Goal: Information Seeking & Learning: Check status

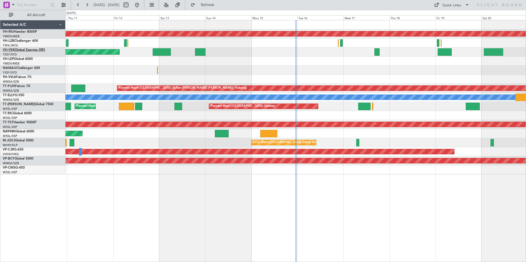
click at [25, 49] on link "VH-VSK Global Express XRS" at bounding box center [24, 49] width 42 height 3
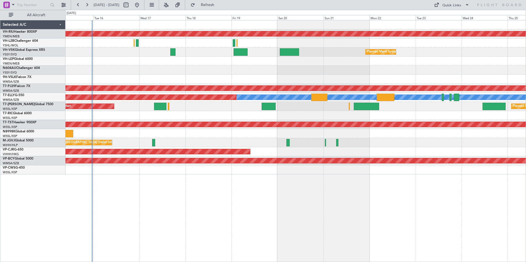
click at [156, 70] on div at bounding box center [295, 70] width 460 height 9
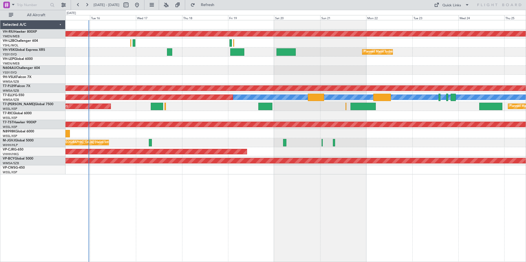
click at [96, 70] on div "Planned Maint [GEOGRAPHIC_DATA] ([GEOGRAPHIC_DATA]) Planned Maint Sydney ([PERS…" at bounding box center [295, 97] width 460 height 154
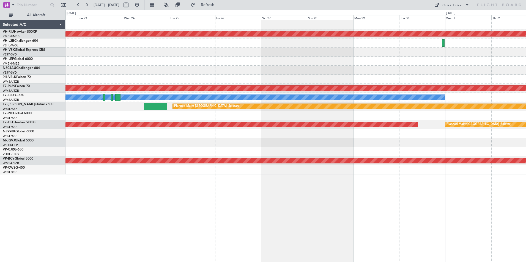
click at [94, 66] on div at bounding box center [295, 70] width 460 height 9
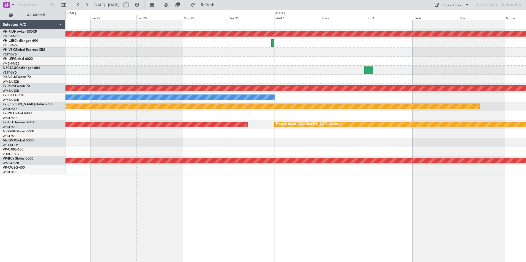
click at [159, 70] on div "Planned Maint [GEOGRAPHIC_DATA] ([GEOGRAPHIC_DATA]) Planned Maint [GEOGRAPHIC_D…" at bounding box center [295, 97] width 460 height 154
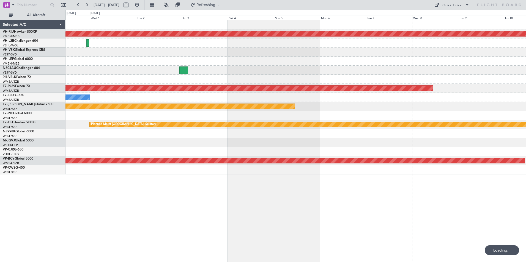
click at [139, 62] on div at bounding box center [295, 61] width 460 height 9
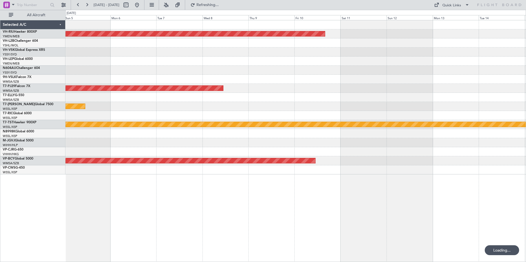
click at [87, 50] on div "Planned Maint [GEOGRAPHIC_DATA] ([GEOGRAPHIC_DATA]) Planned Maint [GEOGRAPHIC_D…" at bounding box center [295, 97] width 460 height 154
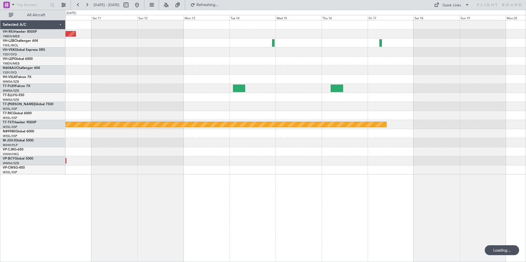
click at [180, 62] on div "Planned Maint [GEOGRAPHIC_DATA] ([GEOGRAPHIC_DATA]) Planned Maint [GEOGRAPHIC_D…" at bounding box center [295, 97] width 460 height 154
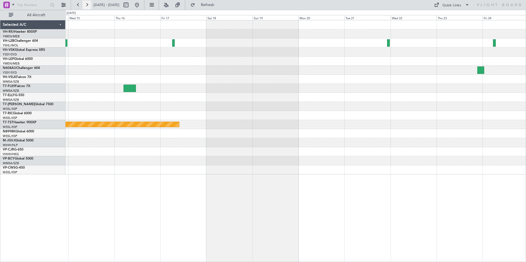
click at [87, 4] on button at bounding box center [86, 5] width 9 height 9
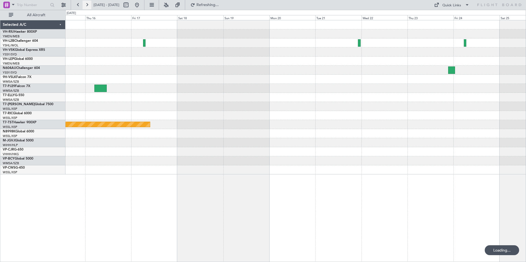
click at [87, 4] on button at bounding box center [86, 5] width 9 height 9
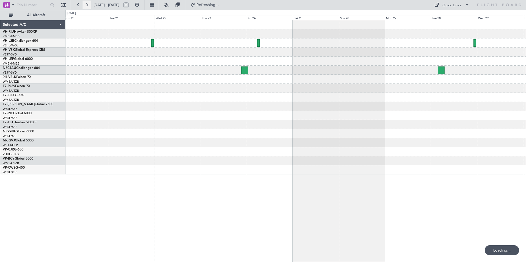
click at [87, 4] on button at bounding box center [86, 5] width 9 height 9
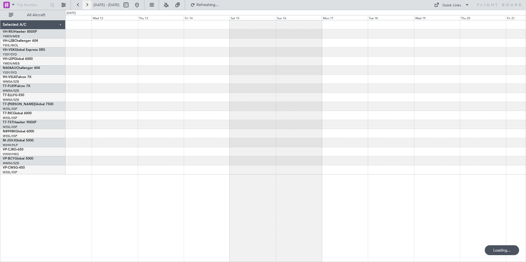
click at [87, 4] on button at bounding box center [86, 5] width 9 height 9
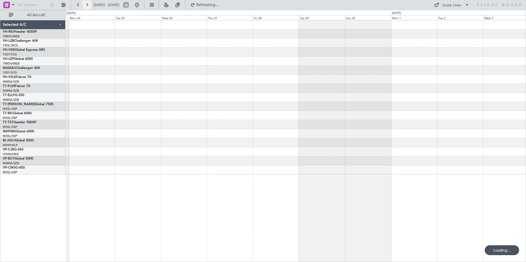
click at [87, 4] on button at bounding box center [86, 5] width 9 height 9
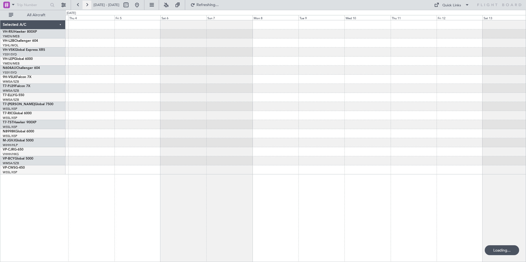
click at [87, 4] on button at bounding box center [86, 5] width 9 height 9
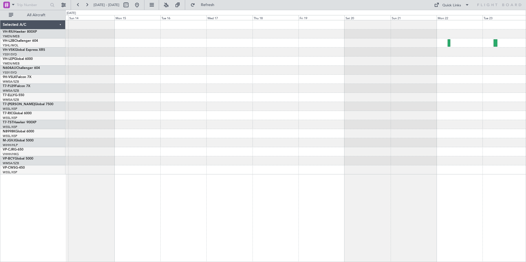
click at [363, 72] on div at bounding box center [295, 70] width 460 height 9
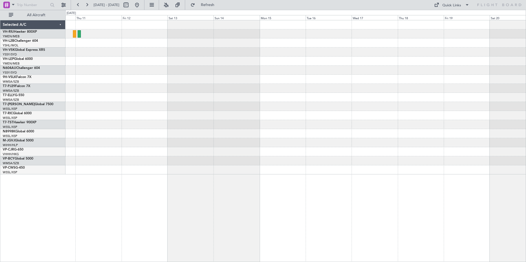
click at [222, 48] on div at bounding box center [295, 97] width 460 height 154
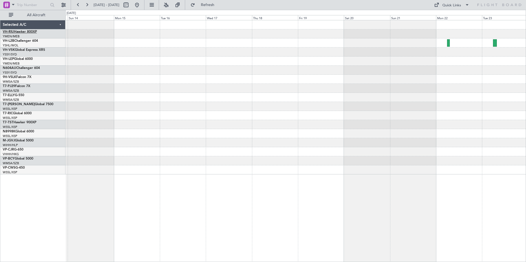
click at [21, 31] on link "VH-RIU Hawker 800XP" at bounding box center [20, 31] width 34 height 3
click at [77, 7] on button at bounding box center [78, 5] width 9 height 9
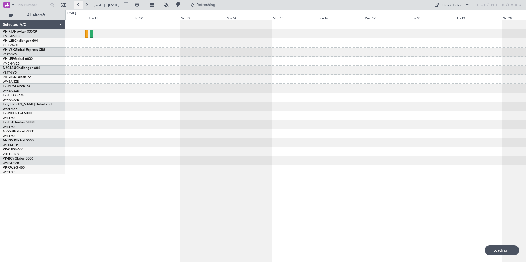
click at [77, 7] on button at bounding box center [78, 5] width 9 height 9
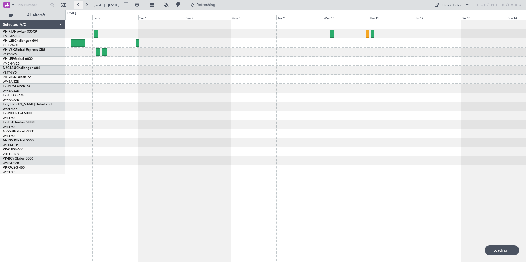
click at [77, 7] on button at bounding box center [78, 5] width 9 height 9
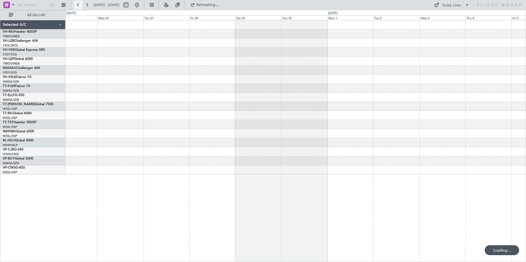
click at [77, 7] on button at bounding box center [78, 5] width 9 height 9
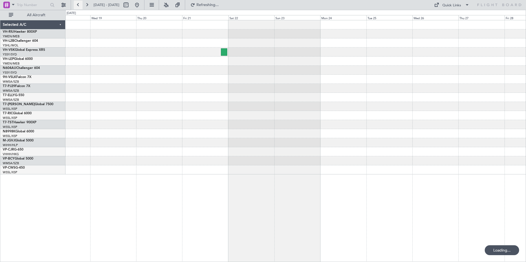
click at [77, 7] on button at bounding box center [78, 5] width 9 height 9
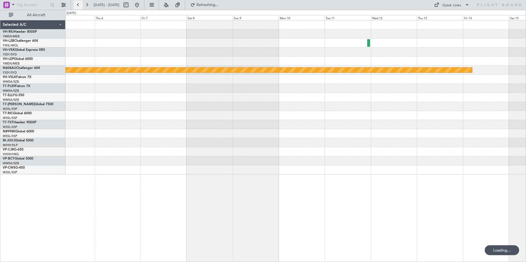
click at [77, 7] on button at bounding box center [78, 5] width 9 height 9
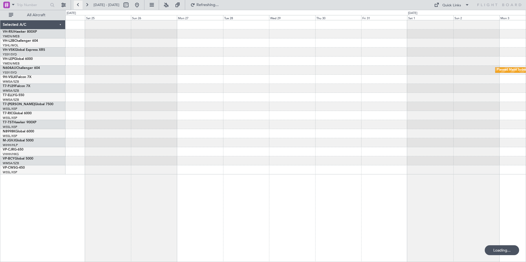
click at [77, 7] on button at bounding box center [78, 5] width 9 height 9
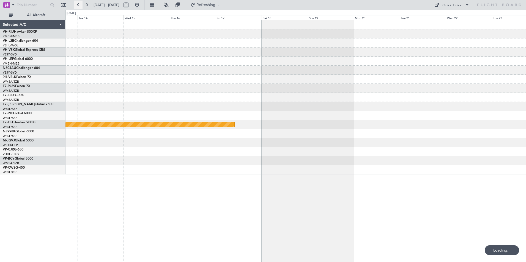
click at [77, 7] on button at bounding box center [78, 5] width 9 height 9
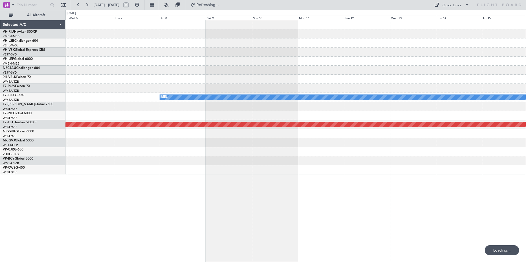
click at [47, 52] on div "MEL Planned Maint Singapore (Seletar) Selected A/C VH-RIU Hawker 800XP YMEN/MEB…" at bounding box center [263, 136] width 526 height 252
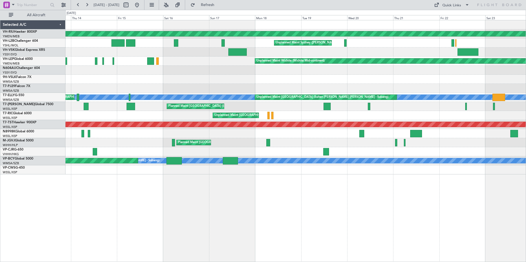
click at [335, 81] on div "Planned Maint Melbourne (Essendon) Unplanned Maint Sydney (Kingsford Smith Intl…" at bounding box center [295, 97] width 460 height 154
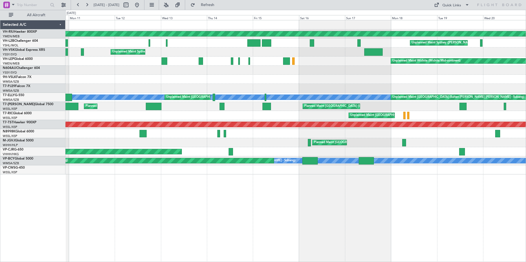
click at [278, 77] on div "Planned Maint Melbourne (Essendon) Unplanned Maint Sydney (Kingsford Smith Intl…" at bounding box center [295, 97] width 460 height 154
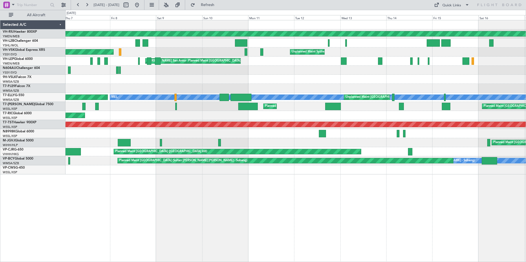
click at [315, 85] on div "Planned Maint Melbourne (Essendon) Unplanned Maint Sydney (Kingsford Smith Intl…" at bounding box center [295, 97] width 460 height 154
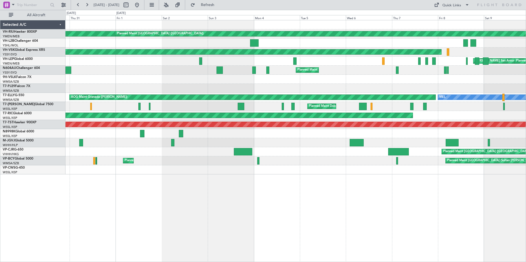
click at [311, 78] on div "Planned Maint Melbourne (Essendon) Planned Maint Melbourne (Essendon) Planned M…" at bounding box center [295, 97] width 460 height 154
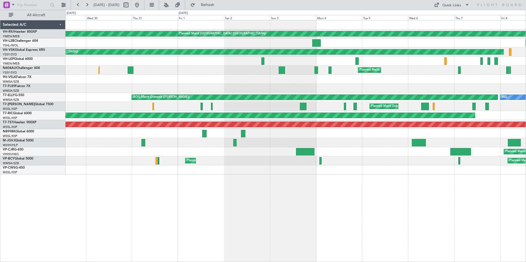
click at [341, 76] on div "Planned Maint Melbourne (Essendon) Planned Maint Melbourne (Essendon) Planned M…" at bounding box center [295, 97] width 460 height 154
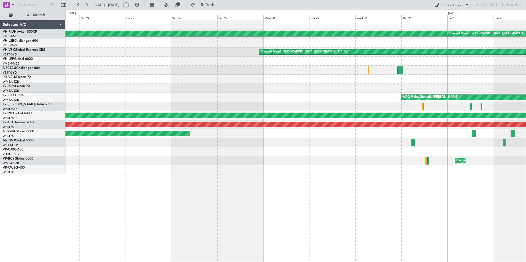
click at [339, 80] on div "Planned Maint Melbourne (Essendon) Planned Maint Melbourne (Essendon) Planned M…" at bounding box center [295, 97] width 460 height 154
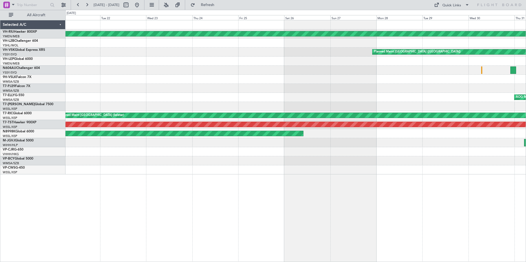
click at [334, 71] on div at bounding box center [295, 70] width 460 height 9
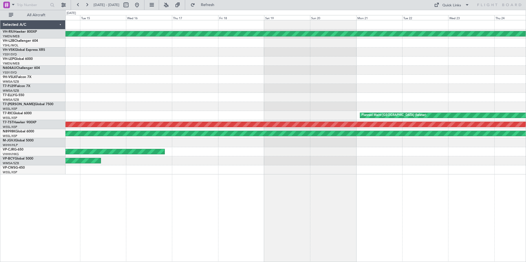
click at [291, 69] on div "Planned Maint Melbourne (Essendon) Planned Maint Singapore (Seletar) Planned Ma…" at bounding box center [295, 97] width 460 height 154
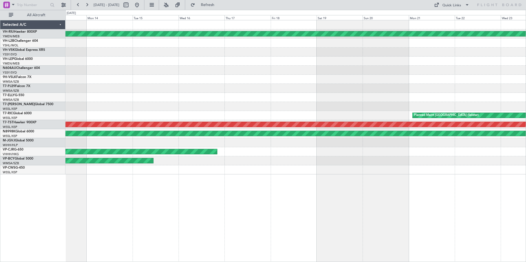
click at [318, 76] on div "Planned Maint Melbourne (Essendon) Planned Maint Singapore (Seletar) Planned Ma…" at bounding box center [295, 97] width 460 height 154
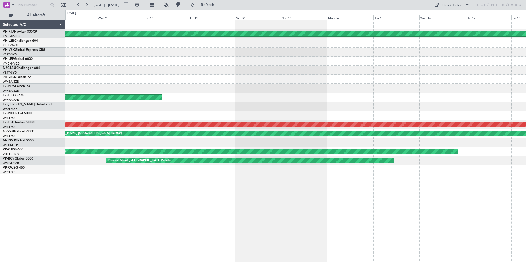
click at [309, 67] on div "Planned Maint Melbourne (Essendon) Planned Maint Kuala Lumpur (Sultan Abdul Azi…" at bounding box center [295, 97] width 460 height 154
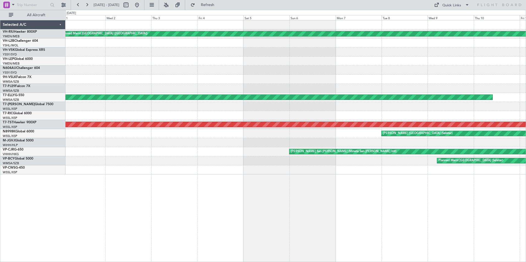
click at [352, 77] on div "Planned Maint Melbourne (Essendon) Planned Maint Melbourne (Essendon) Planned M…" at bounding box center [295, 97] width 460 height 154
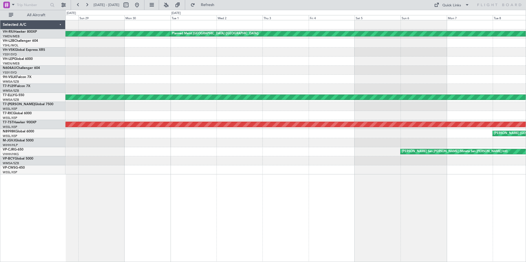
click at [319, 77] on div "Planned Maint Melbourne (Essendon) Planned Maint Melbourne (Essendon) Planned M…" at bounding box center [295, 97] width 460 height 154
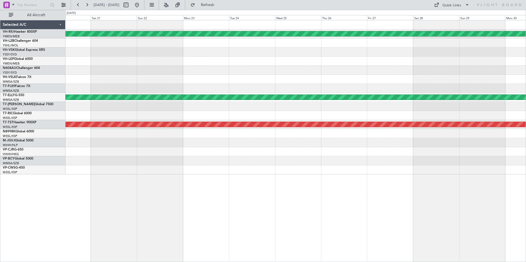
click at [353, 73] on div at bounding box center [295, 70] width 460 height 9
click at [352, 75] on div "Planned Maint Melbourne (Essendon) Planned Maint Melbourne (Essendon) Planned M…" at bounding box center [295, 97] width 460 height 154
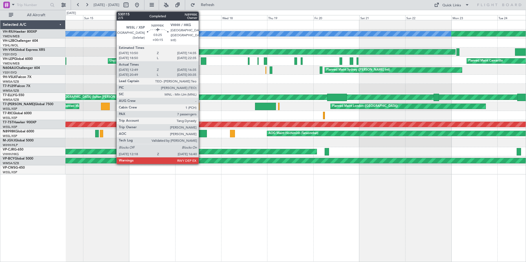
click at [201, 133] on div at bounding box center [202, 133] width 9 height 7
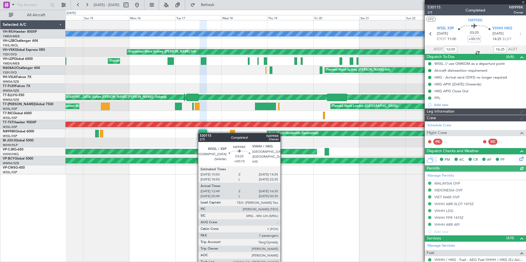
type input "Kennis Yau (KYA)"
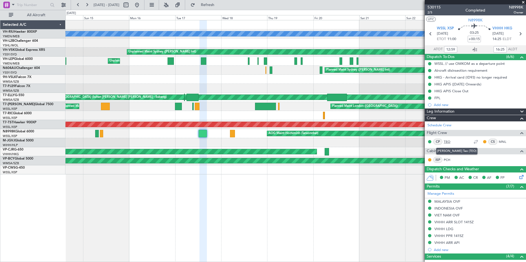
click at [446, 140] on link "TEO" at bounding box center [449, 141] width 12 height 5
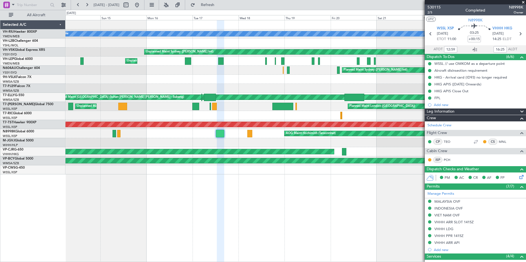
click at [200, 143] on div at bounding box center [295, 142] width 460 height 9
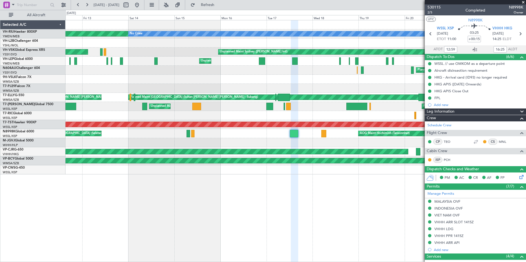
click at [220, 140] on div "Planned Maint Melbourne (Essendon) No Crew Unplanned Maint Sydney (Kingsford Sm…" at bounding box center [295, 97] width 460 height 154
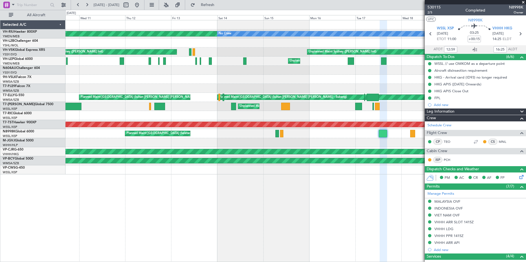
click at [359, 150] on div "Planned Maint Melbourne (Essendon) No Crew Unplanned Maint Sydney (Kingsford Sm…" at bounding box center [295, 97] width 460 height 154
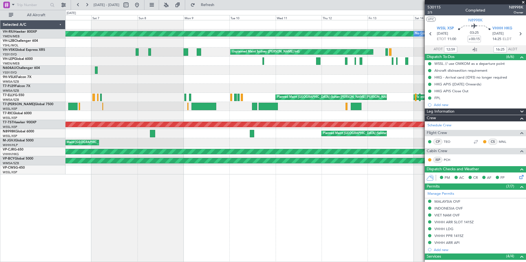
click at [293, 137] on div "Planned Maint Melbourne (Essendon) No Crew Unplanned Maint Sydney (Kingsford Sm…" at bounding box center [295, 97] width 460 height 154
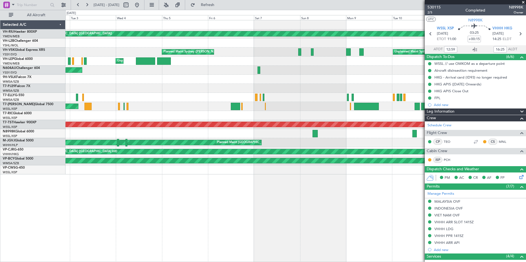
click at [265, 136] on div "Planned Maint Singapore (Seletar) Planned Maint Singapore (Seletar)" at bounding box center [295, 133] width 460 height 9
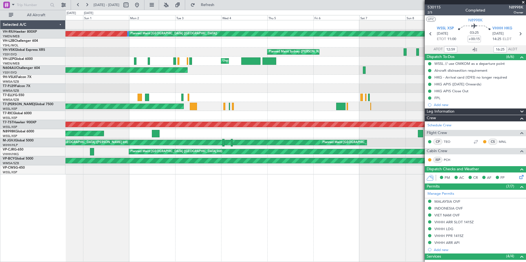
click at [225, 138] on div "Planned Maint Melbourne (Essendon) A/C Unavailable Unplanned Maint Melbourne (E…" at bounding box center [295, 97] width 460 height 154
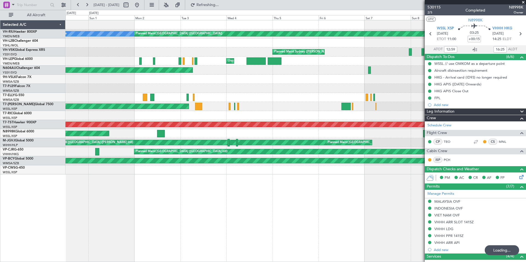
click at [335, 140] on div "Planned Maint Melbourne (Essendon) Unplanned Maint Melbourne (Essendon) A/C Una…" at bounding box center [295, 97] width 460 height 154
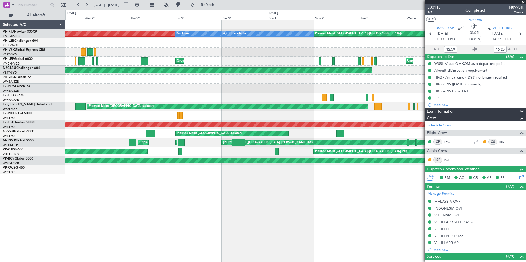
click at [186, 136] on div "Planned Maint Singapore (Seletar) Planned Maint Singapore (Seletar)" at bounding box center [295, 133] width 460 height 9
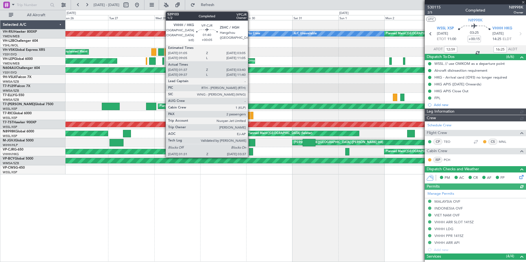
type input "Kennis Yau (KYA)"
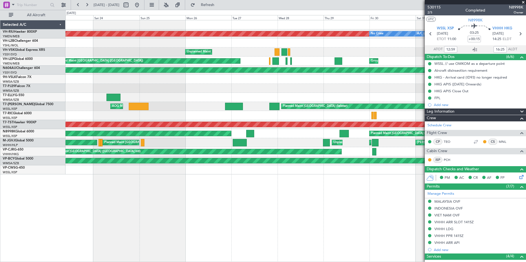
click at [272, 140] on div "Unplanned Maint Hong Kong (Hong Kong Intl) MEL Jakarta (Halim Intl) Unplanned M…" at bounding box center [295, 142] width 460 height 9
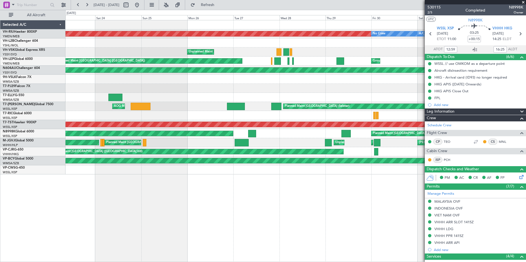
click at [316, 148] on div "Unplanned Maint Melbourne (Essendon) Planned Maint Melbourne (Essendon) A/C Una…" at bounding box center [295, 97] width 460 height 154
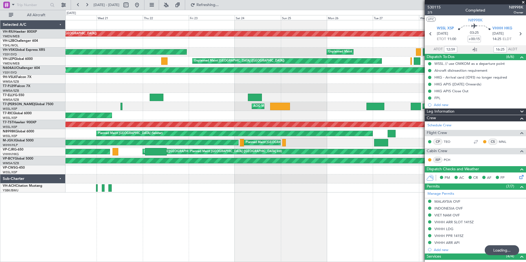
click at [253, 139] on div "Unplanned Maint Melbourne (Essendon) No Crew A/C Unavailable Unplanned Maint Sy…" at bounding box center [295, 106] width 460 height 172
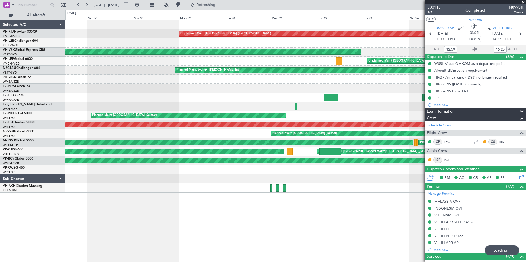
click at [294, 141] on div "Unplanned Maint Melbourne (Essendon) Unplanned Maint Sydney (Kingsford Smith In…" at bounding box center [295, 106] width 460 height 172
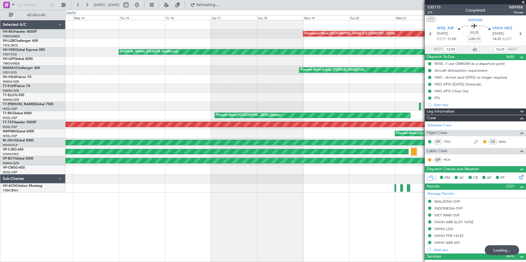
click at [262, 140] on div "Unplanned Maint Melbourne (Essendon) Planned Maint Sydney (Kingsford Smith Intl…" at bounding box center [295, 106] width 460 height 172
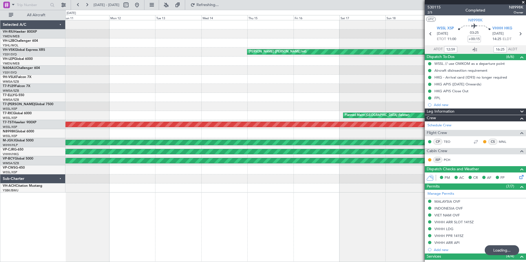
click at [282, 142] on div "Unplanned Maint Melbourne (Essendon) Planned Maint Sydney (Kingsford Smith Intl…" at bounding box center [295, 106] width 460 height 172
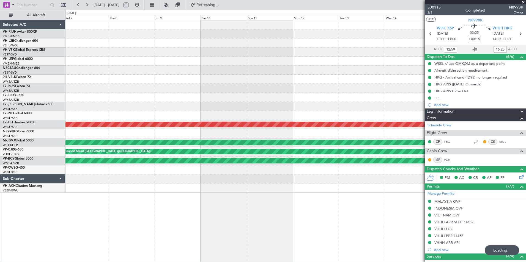
click at [279, 140] on div "Unplanned Maint Melbourne (Essendon) MEL Sydney (Kingsford Smith Intl) Planned …" at bounding box center [295, 106] width 460 height 172
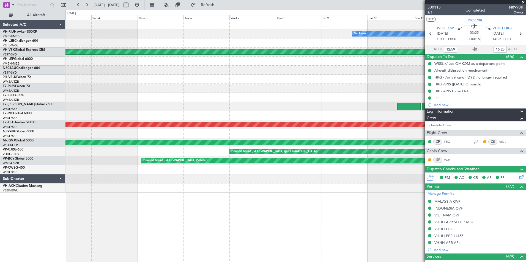
click at [328, 149] on div "Planned Maint Melbourne (Essendon) No Crew Planned Maint Melbourne (Essendon) M…" at bounding box center [295, 106] width 460 height 172
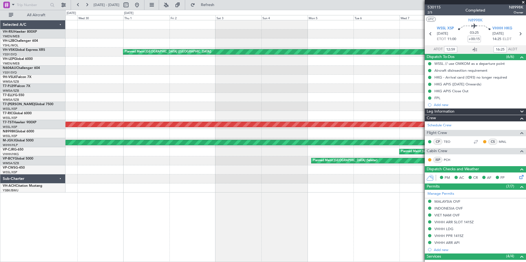
click at [378, 144] on div "No Crew Planned Maint Melbourne (Essendon) Planned Maint Melbourne (Essendon) P…" at bounding box center [295, 106] width 460 height 172
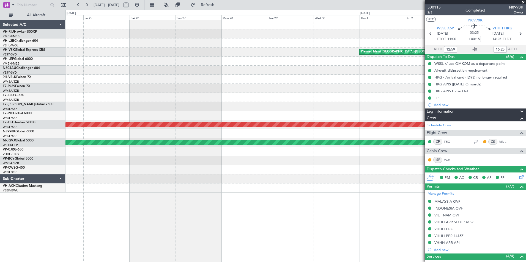
click at [356, 141] on div "Planned Maint Melbourne (Essendon) Planned Maint Singapore (Seletar) Planned Ma…" at bounding box center [295, 106] width 460 height 172
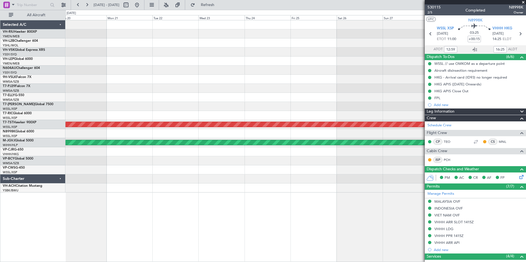
click at [389, 138] on div at bounding box center [295, 133] width 460 height 9
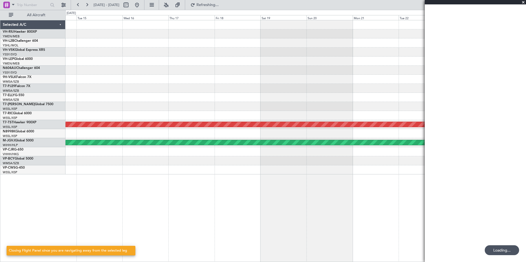
click at [363, 138] on div "Planned Maint Singapore (Seletar) Planned Maint Singapore (Seletar)" at bounding box center [295, 106] width 460 height 172
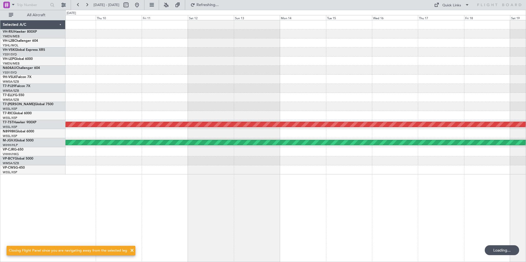
click at [423, 151] on div "Planned Maint Singapore (Seletar) Planned Maint Singapore (Seletar)" at bounding box center [295, 97] width 460 height 154
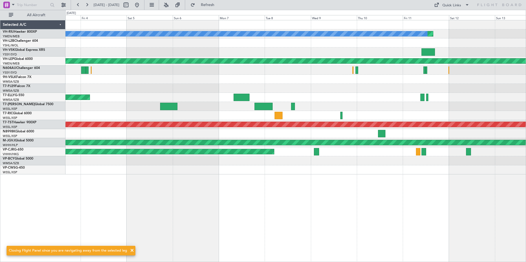
click at [134, 153] on div "Planned Maint Hong Kong (Hong Kong Intl) Planned Maint Hangzhou (Xiaoshan)" at bounding box center [295, 151] width 460 height 9
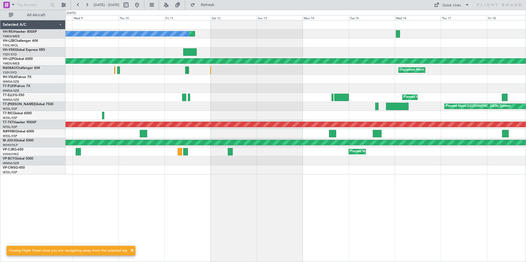
click at [120, 155] on div "Unplanned Maint Melbourne (Essendon) No Crew Planned Maint Melbourne (Essendon)…" at bounding box center [295, 97] width 460 height 154
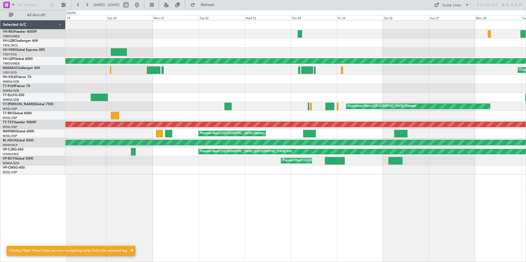
click at [95, 154] on div "Planned Maint Melbourne (Essendon) Planned Maint Melbourne (Essendon) Unplanned…" at bounding box center [295, 97] width 460 height 154
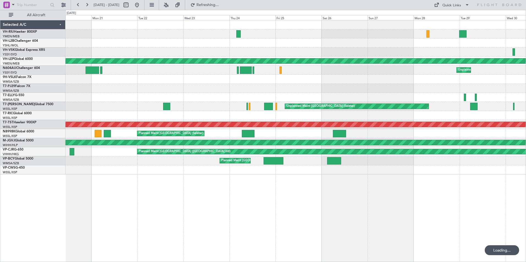
click at [315, 166] on div "Planned Maint Melbourne (Essendon) Planned Maint Melbourne (Essendon) Unplanned…" at bounding box center [295, 97] width 460 height 154
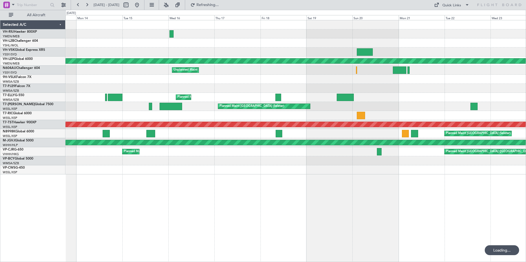
click at [401, 178] on div "Unplanned Maint Melbourne (Essendon) No Crew Planned Maint Melbourne (Essendon)…" at bounding box center [295, 141] width 460 height 242
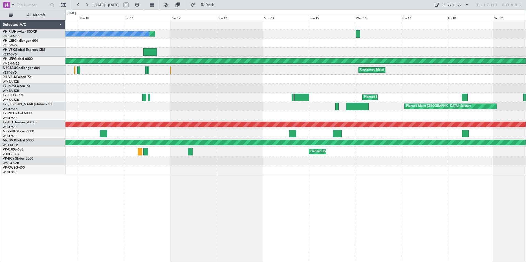
click at [357, 173] on div at bounding box center [295, 169] width 460 height 9
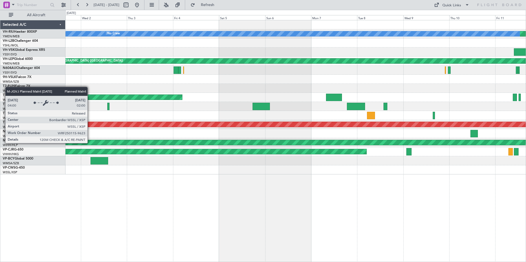
click at [342, 153] on div "Unplanned Maint Melbourne (Essendon) No Crew No Crew Unplanned Maint Sydney (Ki…" at bounding box center [295, 97] width 460 height 154
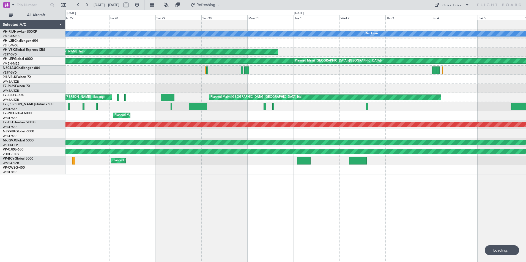
click at [386, 148] on div "Unplanned Maint Melbourne (Essendon) No Crew No Crew Unplanned Maint Sydney (Ki…" at bounding box center [295, 97] width 460 height 154
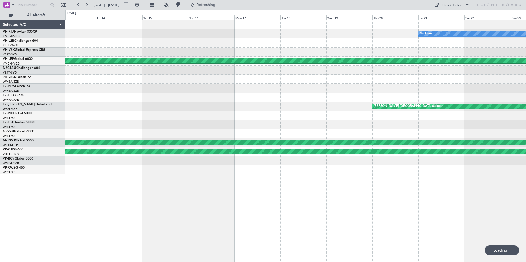
click at [423, 150] on div "Unplanned Maint Melbourne (Essendon) No Crew Planned Maint Melbourne (Essendon)…" at bounding box center [295, 97] width 460 height 154
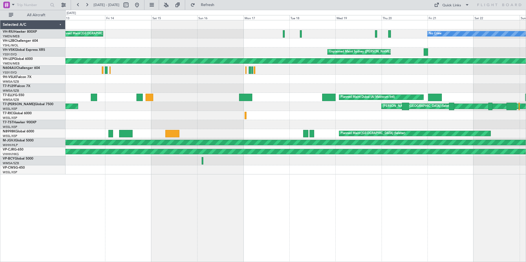
click at [463, 142] on div "Unplanned Maint Melbourne (Essendon) No Crew Planned Maint Melbourne (Essendon)…" at bounding box center [295, 97] width 460 height 154
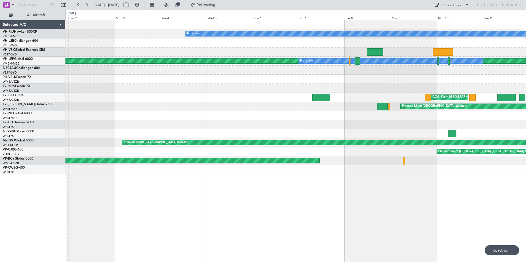
click at [410, 139] on div "No Crew Planned Maint Melbourne (Essendon) Planned Maint Melbourne (Essendon) M…" at bounding box center [295, 97] width 460 height 154
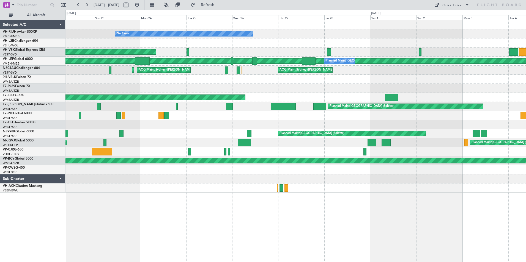
click at [301, 146] on div "Planned Maint Singapore (Seletar) Planned Maint Singapore (Seletar) MEL Singapo…" at bounding box center [295, 142] width 460 height 9
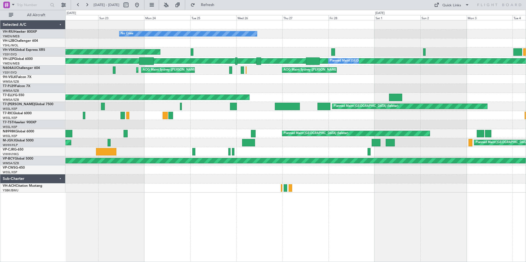
click at [20, 142] on div "No Crew No Crew Unplanned Maint Sydney (Kingsford Smith Intl) Planned Maint Syd…" at bounding box center [263, 136] width 526 height 252
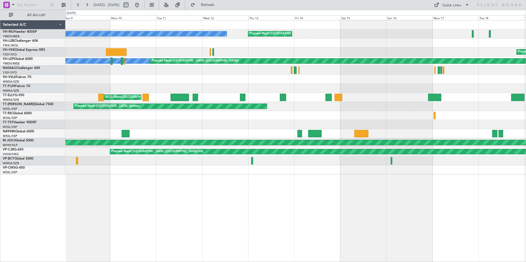
click at [157, 161] on div "Planned Maint [GEOGRAPHIC_DATA] (Sultan [PERSON_NAME] [PERSON_NAME] - Subang)" at bounding box center [295, 160] width 460 height 9
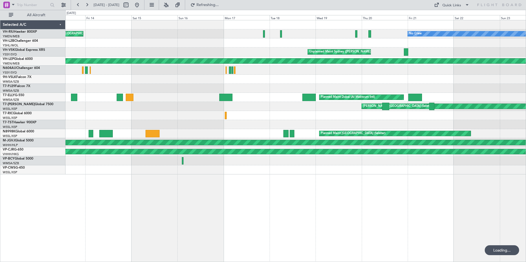
click at [68, 142] on div "Planned Maint Melbourne (Essendon) Unplanned Maint Melbourne (Essendon) No Crew…" at bounding box center [295, 97] width 460 height 154
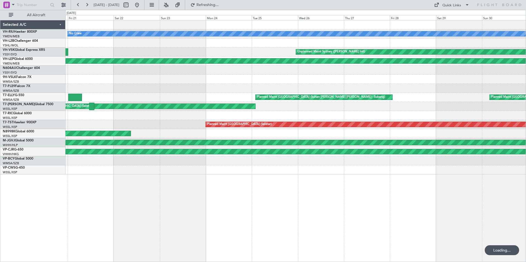
click at [95, 148] on div "Unplanned Maint Melbourne (Essendon) No Crew Unplanned Maint Sydney (Kingsford …" at bounding box center [295, 97] width 460 height 154
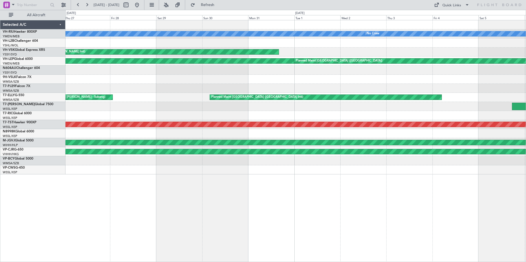
click at [84, 148] on div "Unplanned Maint Melbourne (Essendon) No Crew No Crew Unplanned Maint Sydney (Ki…" at bounding box center [295, 97] width 460 height 154
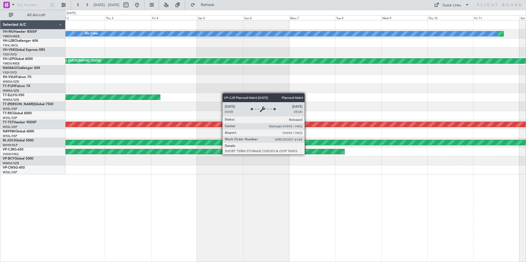
click at [151, 158] on div at bounding box center [295, 160] width 460 height 9
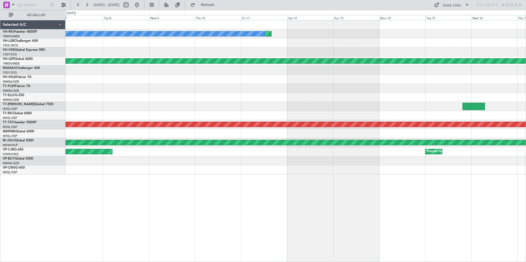
click at [152, 156] on div "Unplanned Maint Melbourne (Essendon) No Crew Planned Maint Melbourne (Essendon)…" at bounding box center [295, 97] width 460 height 154
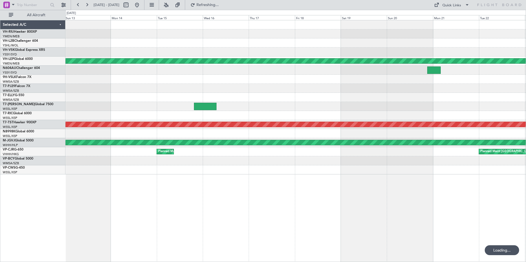
click at [74, 148] on div "Unplanned Maint Melbourne (Essendon) No Crew Planned Maint Melbourne (Essendon)…" at bounding box center [295, 97] width 460 height 154
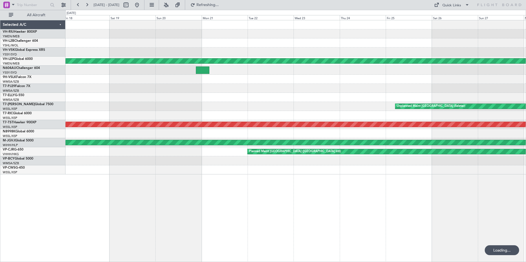
click at [73, 145] on div "Planned Maint Melbourne (Essendon) Unplanned Maint Singapore (Seletar) Planned …" at bounding box center [295, 97] width 460 height 154
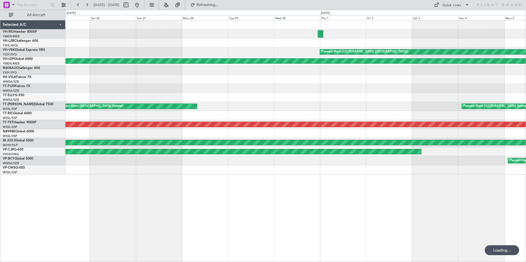
click at [38, 154] on div "Planned Maint Melbourne (Essendon) Planned Maint Melbourne (Essendon) Unplanned…" at bounding box center [263, 136] width 526 height 252
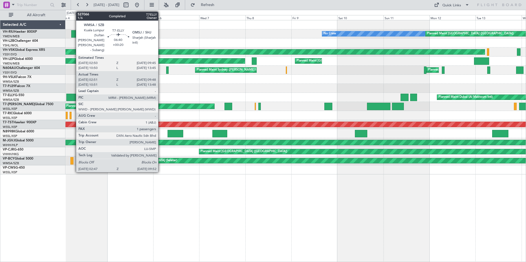
click at [73, 96] on div at bounding box center [73, 97] width 14 height 7
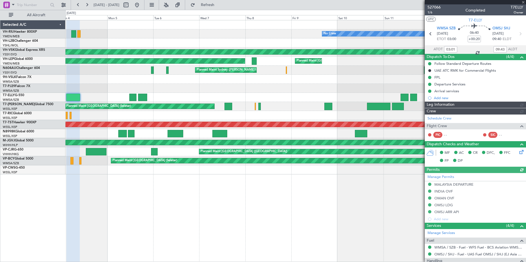
type input "Brien Tan (BTA)"
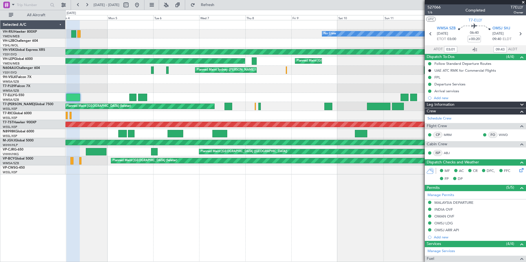
drag, startPoint x: 523, startPoint y: 1, endPoint x: 441, endPoint y: 17, distance: 82.6
click at [523, 1] on span at bounding box center [522, 2] width 5 height 5
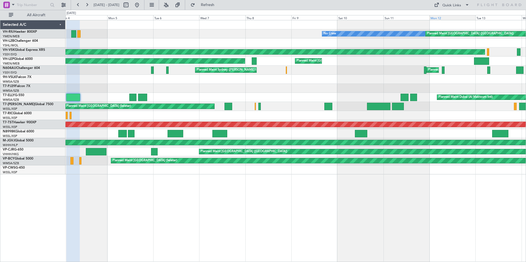
type input "0"
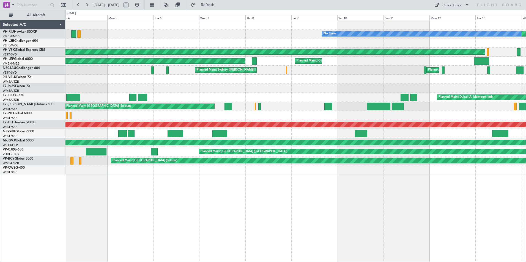
click at [329, 52] on div "Planned Maint Melbourne (Essendon) No Crew No Crew Hamilton I (Hamilton I.) Pla…" at bounding box center [295, 97] width 460 height 154
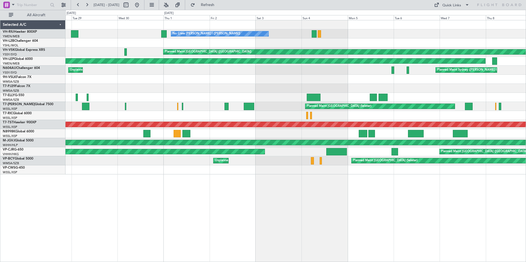
click at [310, 45] on div at bounding box center [295, 42] width 460 height 9
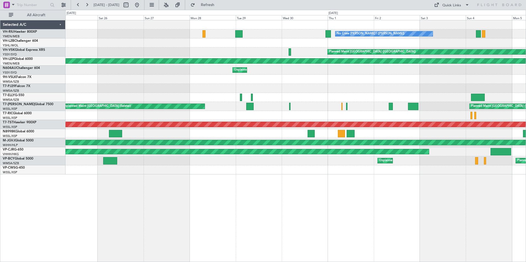
click at [302, 47] on div at bounding box center [295, 42] width 460 height 9
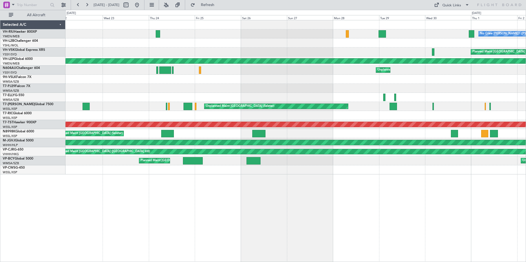
click at [302, 46] on div at bounding box center [295, 42] width 460 height 9
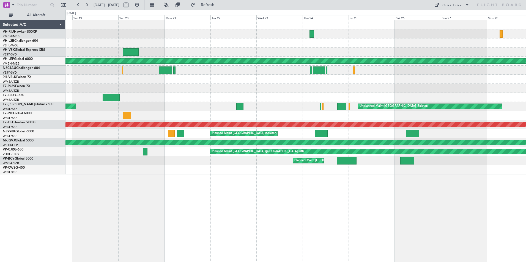
click at [320, 52] on div "No Crew Hamilton I (Hamilton I.) Planned Maint Melbourne (Essendon) Planned Mai…" at bounding box center [295, 97] width 460 height 154
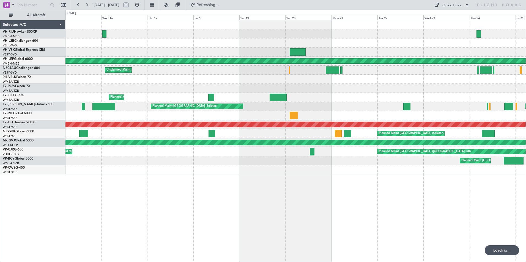
click at [262, 44] on div at bounding box center [295, 42] width 460 height 9
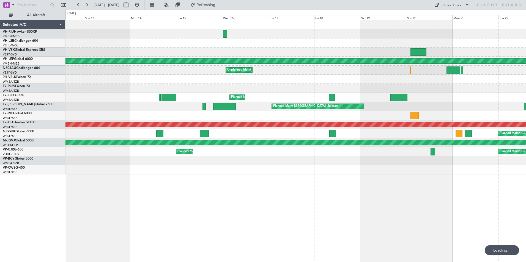
click at [300, 45] on div at bounding box center [295, 42] width 460 height 9
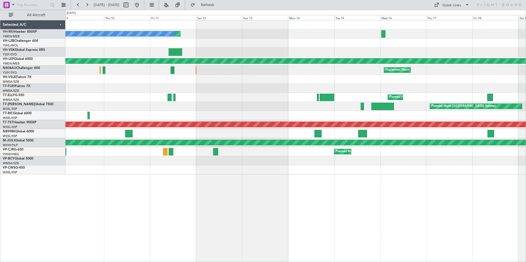
click at [73, 35] on div "Unplanned Maint Melbourne (Essendon) No Crew Planned Maint Melbourne (Essendon)…" at bounding box center [295, 97] width 460 height 154
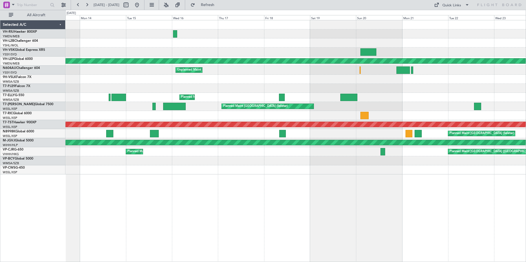
click at [35, 34] on div "No Crew Unplanned Maint Melbourne (Essendon) Planned Maint Melbourne (Essendon)…" at bounding box center [263, 136] width 526 height 252
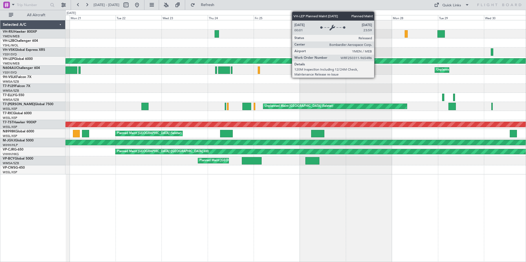
click at [25, 38] on div "Planned Maint Melbourne (Essendon) Planned Maint Melbourne (Essendon) Unplanned…" at bounding box center [263, 136] width 526 height 252
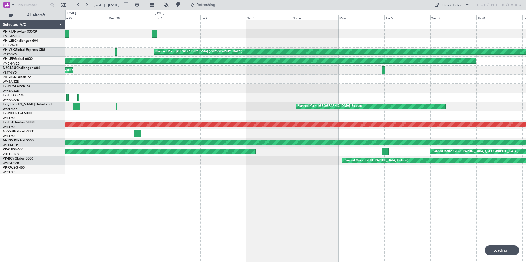
click at [95, 49] on div "No Crew Planned Maint Melbourne (Essendon) Planned Maint Melbourne (Essendon) P…" at bounding box center [295, 97] width 460 height 154
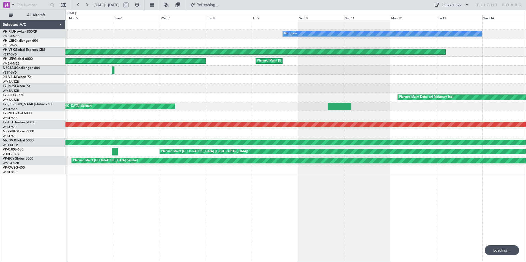
click at [138, 33] on div "No Crew Planned Maint Melbourne (Essendon) MEL Sydney (Kingsford Smith Intl) Pl…" at bounding box center [295, 97] width 460 height 154
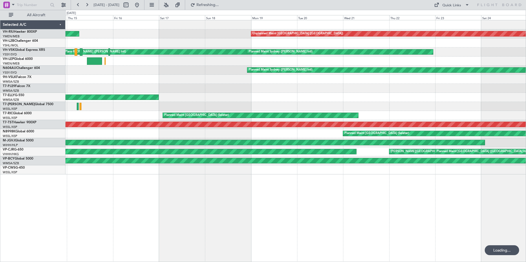
click at [111, 27] on div "Planned Maint Melbourne (Essendon) Unplanned Maint Melbourne (Essendon) No Crew…" at bounding box center [295, 97] width 460 height 154
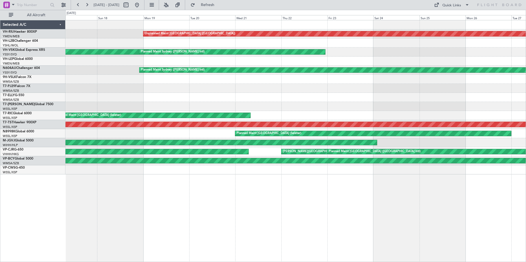
click at [172, 36] on div "Unplanned Maint Melbourne (Essendon) Planned Maint Melbourne (Essendon) MEL Syd…" at bounding box center [295, 97] width 460 height 154
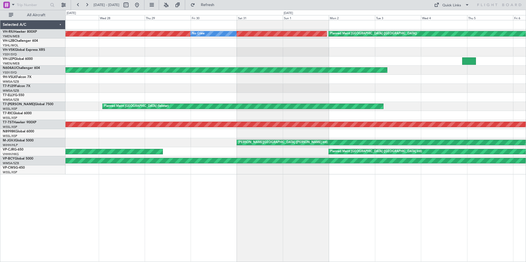
click at [167, 34] on div "Unplanned Maint Melbourne (Essendon) No Crew Planned Maint Melbourne (Essendon)…" at bounding box center [295, 97] width 460 height 154
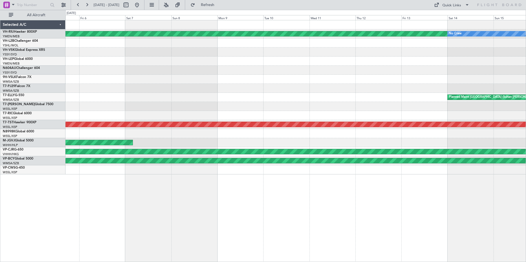
click at [181, 37] on div "Planned Maint Melbourne (Essendon) No Crew" at bounding box center [295, 33] width 460 height 9
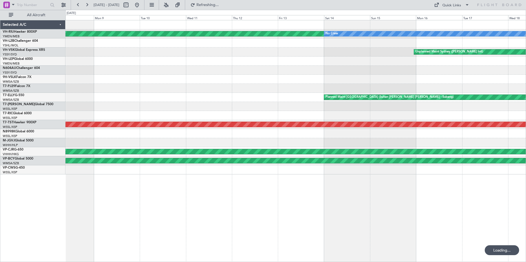
click at [96, 43] on div at bounding box center [295, 42] width 460 height 9
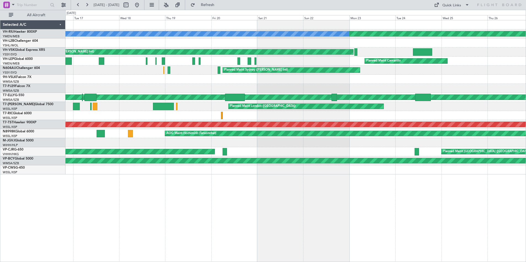
click at [0, 22] on html "14 Jun 2025 - 24 Jun 2025 Refresh Quick Links All Aircraft Planned Maint Melbou…" at bounding box center [263, 131] width 526 height 262
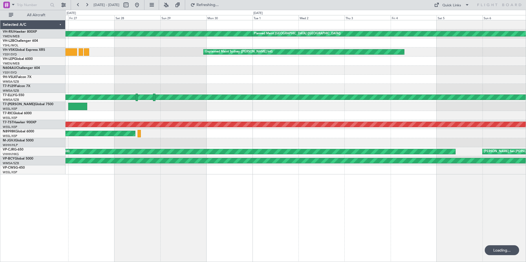
click at [47, 38] on div "Planned Maint Melbourne (Essendon) Planned Maint Melbourne (Essendon) Unplanned…" at bounding box center [263, 136] width 526 height 252
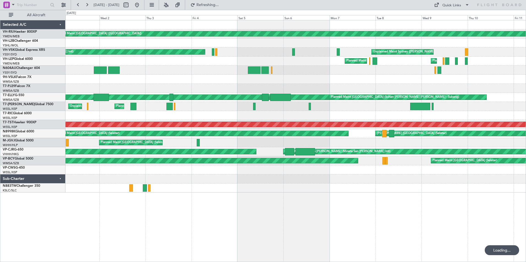
click at [158, 44] on div at bounding box center [295, 42] width 460 height 9
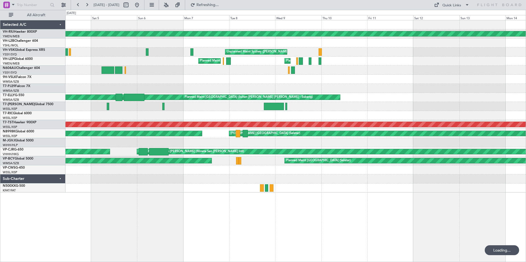
click at [74, 37] on div "Planned Maint Melbourne (Essendon) Unplanned Maint Sydney (Kingsford Smith Intl…" at bounding box center [295, 106] width 460 height 172
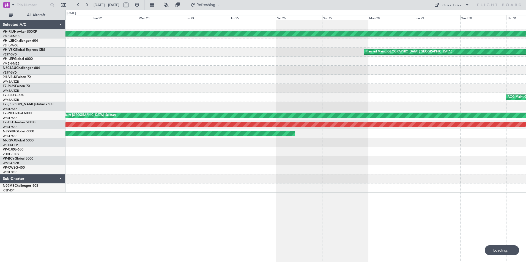
click at [0, 19] on html "11 Jul 2025 - 21 Jul 2025 Refreshing... Quick Links All Aircraft Planned Maint …" at bounding box center [263, 131] width 526 height 262
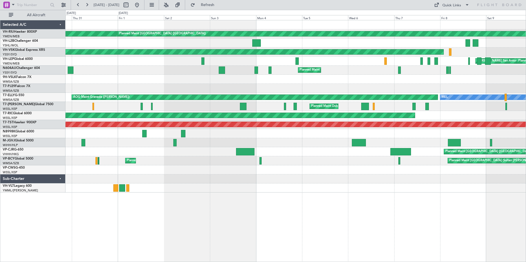
click at [117, 89] on div "Planned Maint Melbourne (Essendon) Planned Maint Melbourne (Essendon) Planned M…" at bounding box center [295, 106] width 460 height 172
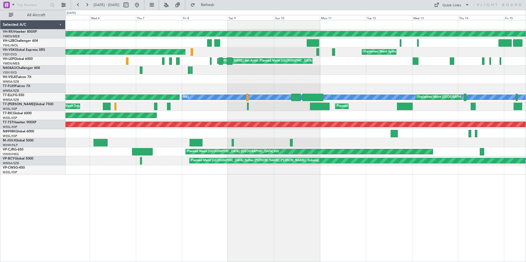
click at [223, 170] on div at bounding box center [295, 169] width 460 height 9
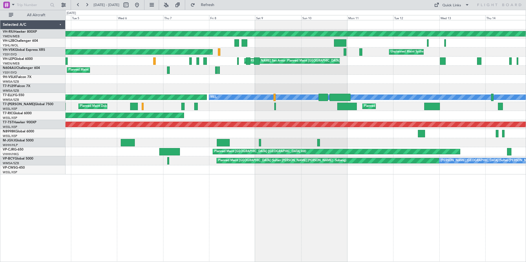
click at [110, 165] on div "Planned Maint Melbourne (Essendon) Planned Maint Melbourne (Essendon) Unplanned…" at bounding box center [295, 97] width 460 height 154
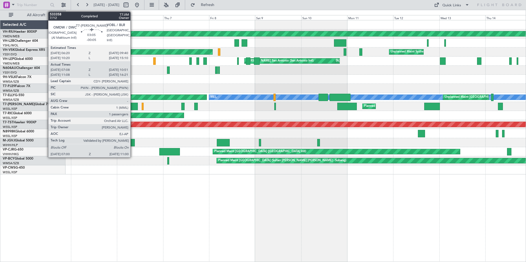
click at [133, 106] on div at bounding box center [134, 106] width 8 height 7
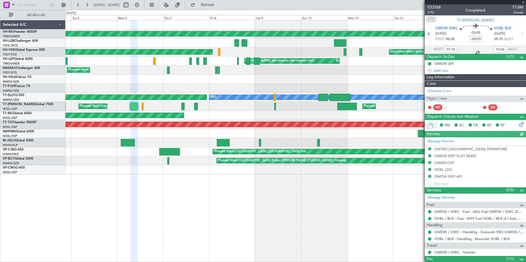
type input "Brien Tan (BTA)"
click at [523, 2] on div at bounding box center [474, 2] width 101 height 4
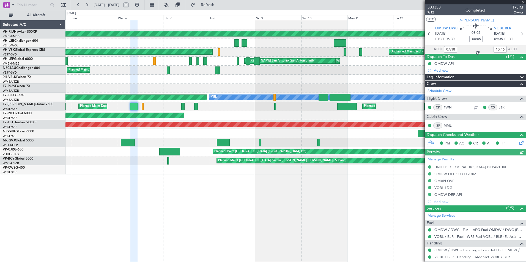
type input "11:18"
type input "16:16"
type input "07:18"
type input "10:46"
click at [522, 2] on div at bounding box center [474, 2] width 101 height 4
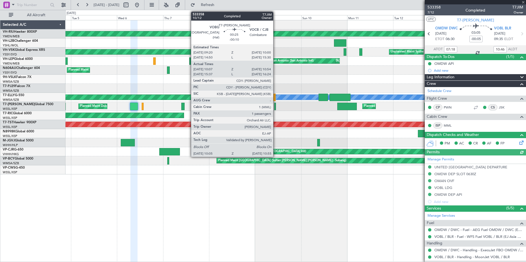
click at [284, 102] on div "Planned Maint London (Luton) Planned Maint Dubai (Al Maktoum Intl) Planned Main…" at bounding box center [295, 106] width 460 height 9
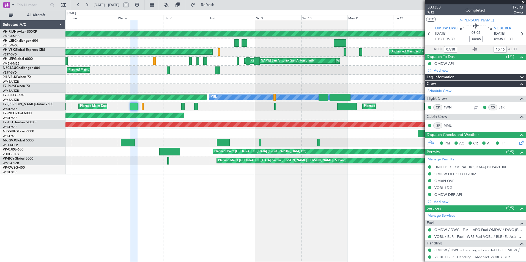
click at [523, 2] on span at bounding box center [522, 2] width 5 height 5
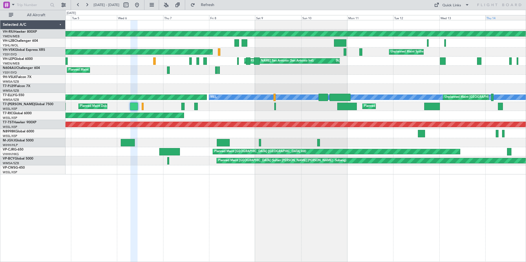
type input "0"
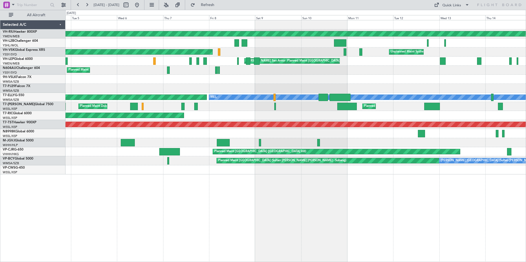
click at [415, 130] on div at bounding box center [295, 133] width 460 height 9
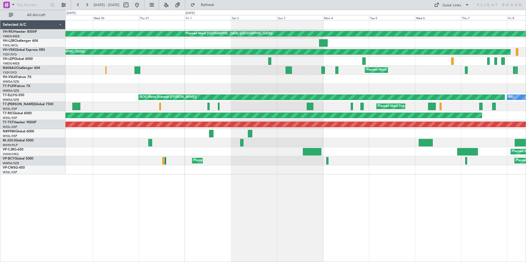
click at [121, 141] on div "Planned Maint Melbourne (Essendon) Planned Maint Melbourne (Essendon) Planned M…" at bounding box center [295, 97] width 460 height 154
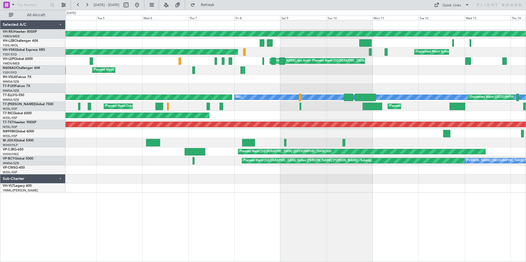
click at [90, 137] on div at bounding box center [295, 133] width 460 height 9
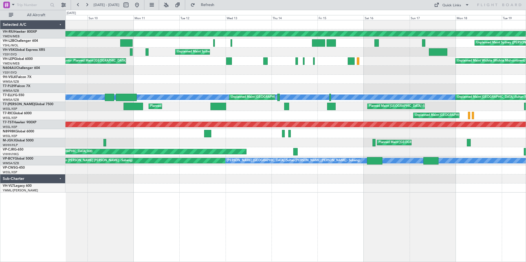
click at [120, 137] on div at bounding box center [295, 133] width 460 height 9
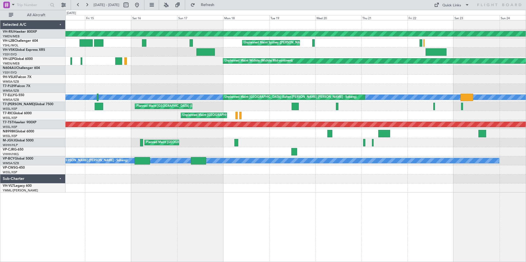
click at [76, 141] on div "Planned Maint Melbourne (Essendon) Unplanned Maint Sydney (Kingsford Smith Intl…" at bounding box center [295, 106] width 460 height 172
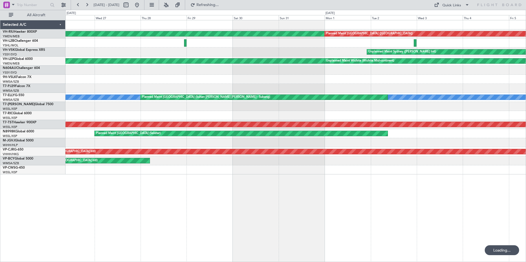
click at [65, 144] on div "Planned Maint Melbourne (Essendon) Planned Maint Melbourne (Essendon) Unplanned…" at bounding box center [263, 136] width 526 height 252
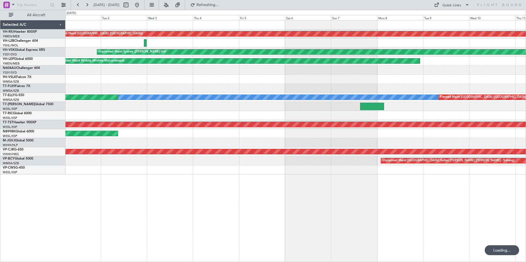
click at [50, 146] on div "Planned Maint Melbourne (Essendon) Planned Maint Melbourne (Essendon) Unplanned…" at bounding box center [263, 136] width 526 height 252
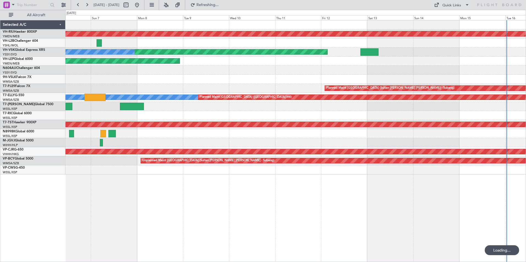
click at [13, 141] on div "Planned Maint Melbourne (Essendon) Unplanned Maint Melbourne (Essendon) Unplann…" at bounding box center [263, 136] width 526 height 252
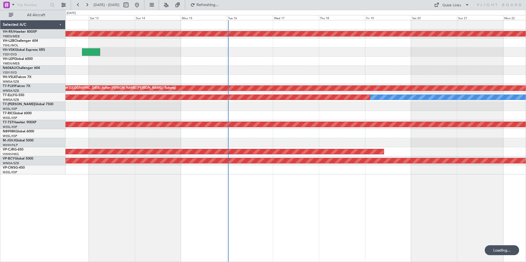
click at [288, 141] on div at bounding box center [295, 142] width 460 height 9
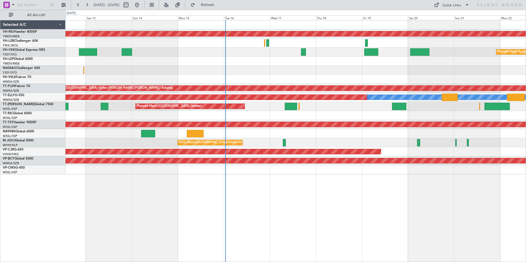
click at [330, 109] on div "Planned Maint Singapore (Seletar) Planned Maint Dubai (Al Maktoum Intl)" at bounding box center [295, 106] width 460 height 9
click at [211, 122] on div "Planned Maint Melbourne (Essendon) Planned Maint Sydney (Kingsford Smith Intl) …" at bounding box center [295, 97] width 460 height 154
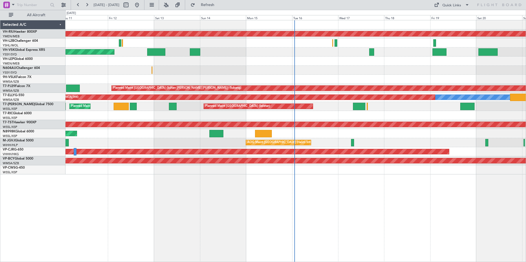
click at [244, 123] on div "Planned Maint Melbourne (Essendon) Unplanned Maint Sydney (Kingsford Smith Intl…" at bounding box center [295, 97] width 460 height 154
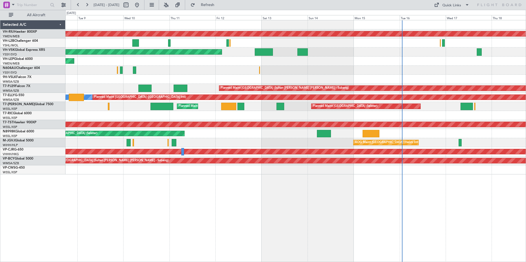
click at [179, 119] on div at bounding box center [295, 115] width 460 height 9
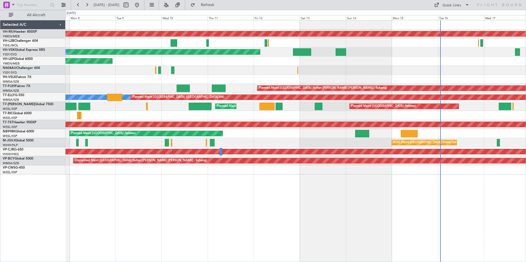
click at [199, 122] on div "Planned Maint Melbourne (Essendon) Unplanned Maint Sydney (Kingsford Smith Intl…" at bounding box center [295, 97] width 460 height 154
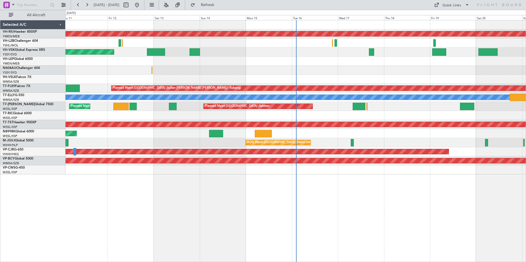
click at [276, 47] on div at bounding box center [295, 42] width 460 height 9
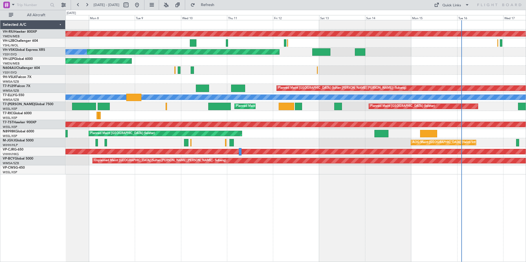
click at [300, 46] on div "Unplanned Maint [GEOGRAPHIC_DATA] ([GEOGRAPHIC_DATA])" at bounding box center [295, 42] width 460 height 9
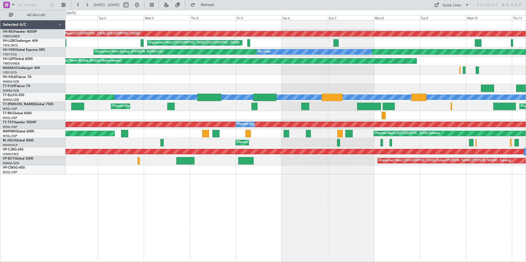
click at [304, 46] on div "Unplanned Maint [GEOGRAPHIC_DATA] ([GEOGRAPHIC_DATA])" at bounding box center [295, 42] width 460 height 9
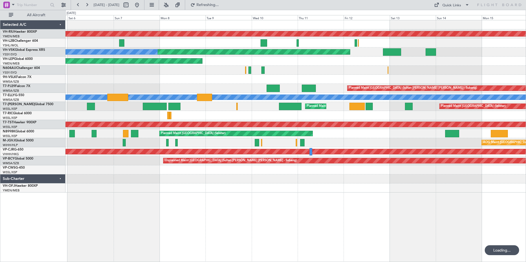
click at [109, 39] on div "Unplanned Maint [GEOGRAPHIC_DATA] ([GEOGRAPHIC_DATA])" at bounding box center [295, 42] width 460 height 9
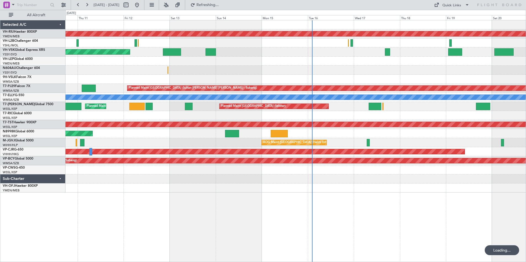
click at [185, 52] on div "Planned Maint [GEOGRAPHIC_DATA] ([GEOGRAPHIC_DATA]) Unplanned Maint Sydney ([PE…" at bounding box center [295, 106] width 460 height 172
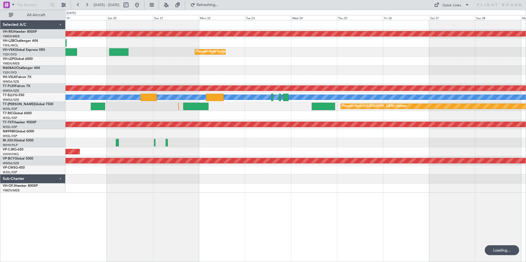
click at [176, 45] on div at bounding box center [295, 42] width 460 height 9
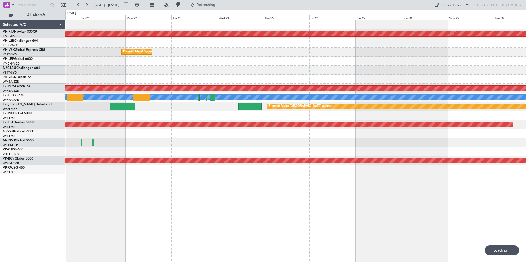
click at [143, 58] on div "Planned Maint [GEOGRAPHIC_DATA] ([GEOGRAPHIC_DATA]) Planned Maint Sydney ([PERS…" at bounding box center [295, 97] width 460 height 154
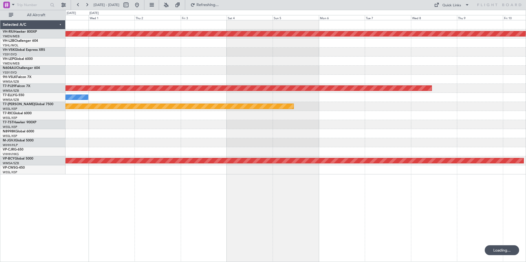
click at [121, 57] on div "Planned Maint [GEOGRAPHIC_DATA] ([GEOGRAPHIC_DATA]) Planned Maint [GEOGRAPHIC_D…" at bounding box center [295, 97] width 460 height 154
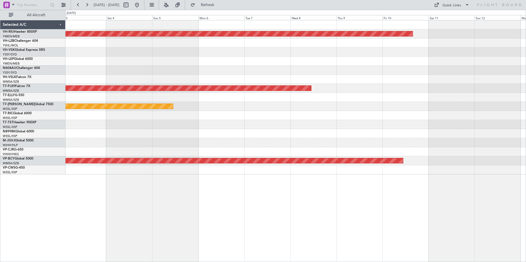
click at [204, 51] on div at bounding box center [295, 52] width 460 height 9
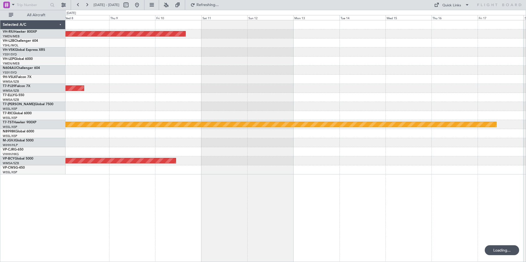
click at [156, 53] on div at bounding box center [295, 52] width 460 height 9
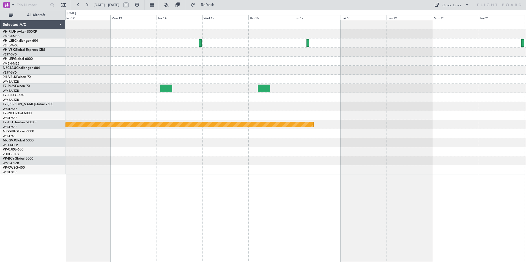
click at [212, 48] on div "Planned Maint [GEOGRAPHIC_DATA] ([GEOGRAPHIC_DATA]) Planned Maint [GEOGRAPHIC_D…" at bounding box center [295, 97] width 460 height 154
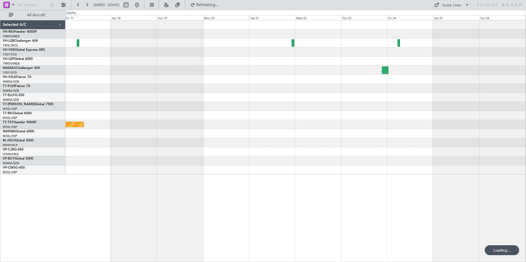
click at [340, 52] on div "Planned Maint [GEOGRAPHIC_DATA] (Seletar)" at bounding box center [295, 97] width 460 height 154
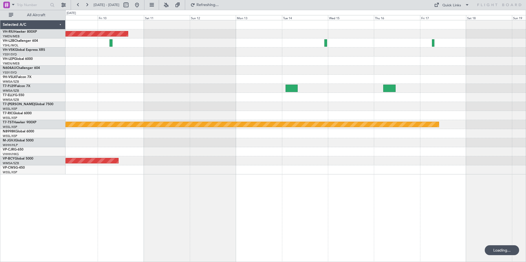
click at [340, 34] on div "Planned Maint [GEOGRAPHIC_DATA] ([GEOGRAPHIC_DATA]) Planned Maint [GEOGRAPHIC_D…" at bounding box center [263, 136] width 526 height 252
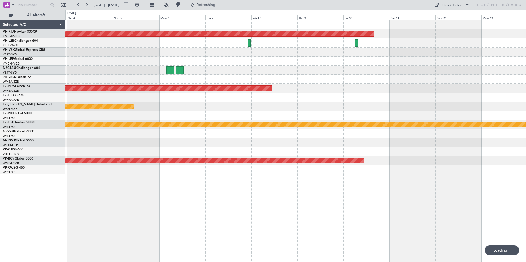
click at [340, 47] on div "Planned Maint [GEOGRAPHIC_DATA] ([GEOGRAPHIC_DATA]) Planned Maint [GEOGRAPHIC_D…" at bounding box center [295, 97] width 460 height 154
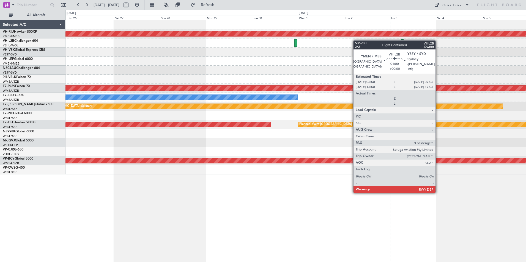
click at [340, 44] on div at bounding box center [295, 42] width 460 height 9
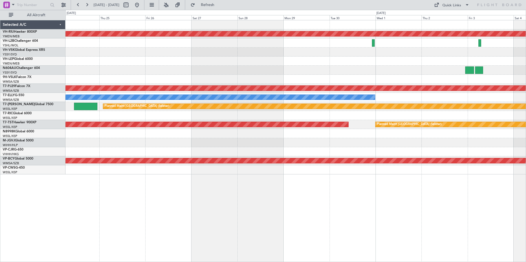
click at [340, 48] on div at bounding box center [295, 52] width 460 height 9
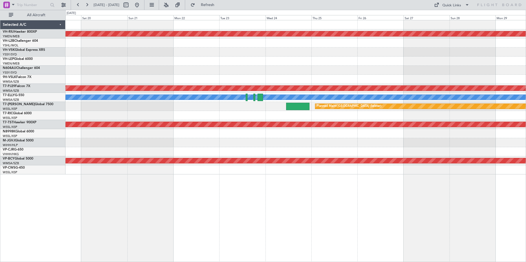
click at [340, 50] on div at bounding box center [295, 52] width 460 height 9
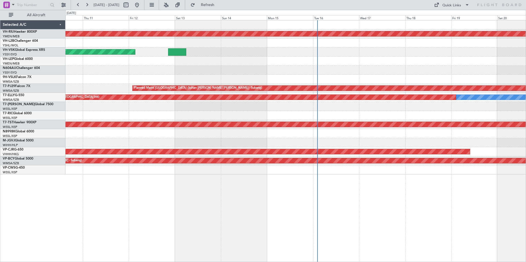
click at [340, 53] on div "Unplanned Maint Sydney ([PERSON_NAME] Intl)" at bounding box center [295, 52] width 460 height 9
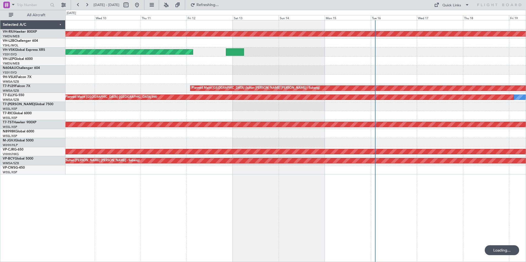
click at [340, 64] on div "Unplanned Maint Wichita (Wichita Mid-continent)" at bounding box center [295, 61] width 460 height 9
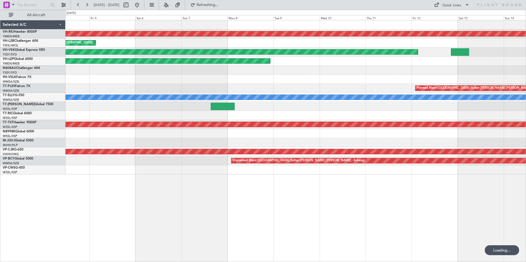
click at [340, 56] on div "Planned Maint [GEOGRAPHIC_DATA] ([GEOGRAPHIC_DATA]) Unplanned Maint [GEOGRAPHIC…" at bounding box center [295, 97] width 460 height 154
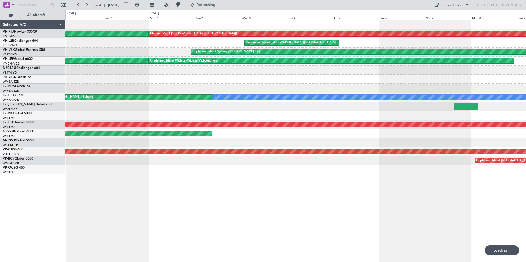
click at [340, 50] on div "Planned Maint [GEOGRAPHIC_DATA] ([GEOGRAPHIC_DATA]) Planned Maint [GEOGRAPHIC_D…" at bounding box center [295, 97] width 460 height 154
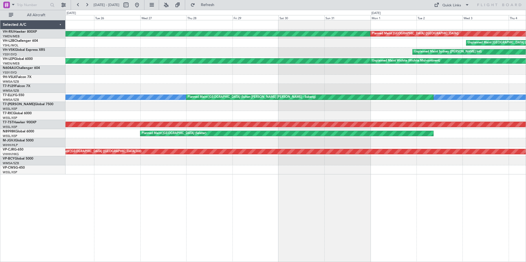
click at [303, 45] on div "Unplanned Maint [GEOGRAPHIC_DATA] ([GEOGRAPHIC_DATA])" at bounding box center [295, 42] width 460 height 9
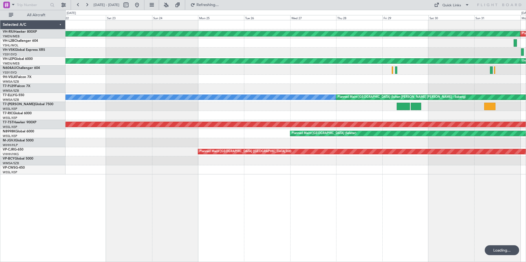
click at [340, 54] on div "Planned Maint [GEOGRAPHIC_DATA] ([GEOGRAPHIC_DATA]) Planned Maint [GEOGRAPHIC_D…" at bounding box center [295, 97] width 460 height 154
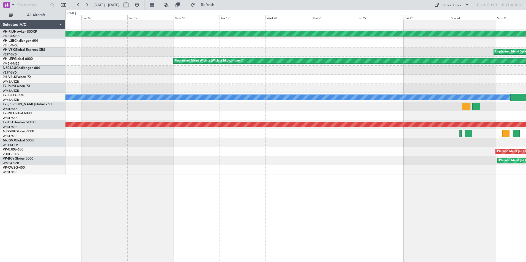
click at [340, 47] on div "Planned Maint Sydney ([PERSON_NAME] Intl)" at bounding box center [295, 42] width 460 height 9
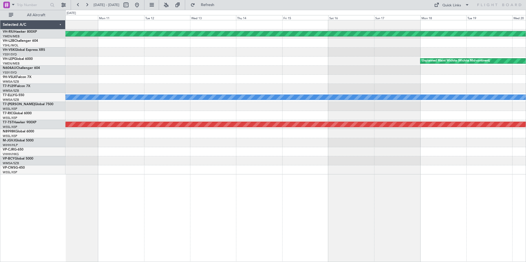
click at [340, 51] on div "Planned Maint [GEOGRAPHIC_DATA] ([GEOGRAPHIC_DATA]) Unplanned Maint Wichita (Wi…" at bounding box center [295, 97] width 460 height 154
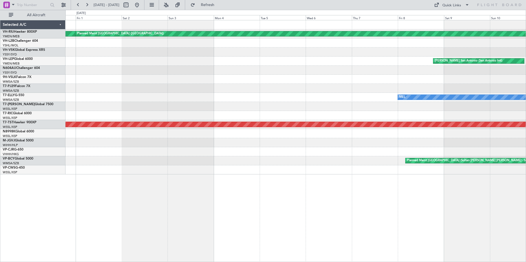
click at [340, 53] on div at bounding box center [295, 52] width 460 height 9
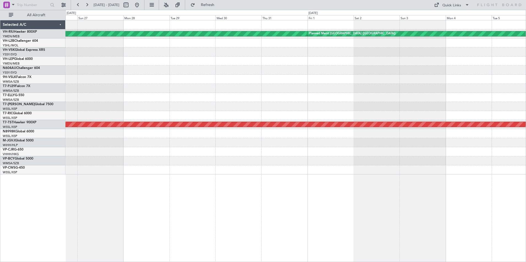
click at [340, 45] on div at bounding box center [295, 42] width 460 height 9
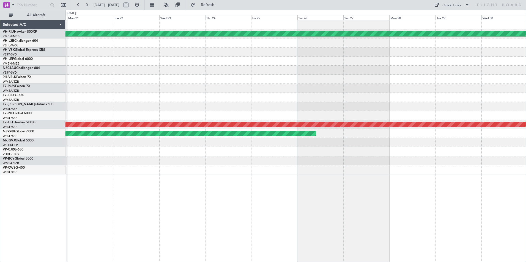
click at [340, 43] on html "[DATE] - [DATE] Refresh Quick Links All Aircraft Planned Maint [GEOGRAPHIC_DATA…" at bounding box center [263, 131] width 526 height 262
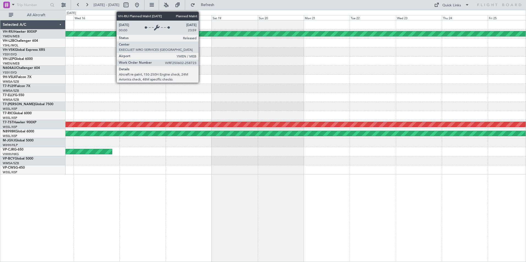
click at [340, 34] on html "[DATE] - [DATE] Refresh Quick Links All Aircraft Planned Maint [GEOGRAPHIC_DATA…" at bounding box center [263, 131] width 526 height 262
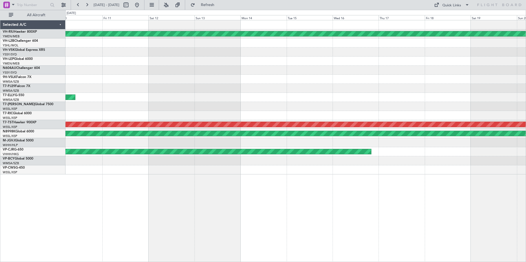
click at [340, 39] on html "[DATE] - [DATE] Refresh Quick Links All Aircraft Planned Maint [GEOGRAPHIC_DATA…" at bounding box center [263, 131] width 526 height 262
click at [340, 67] on div "Planned Maint [GEOGRAPHIC_DATA] ([GEOGRAPHIC_DATA]) Planned Maint [GEOGRAPHIC_D…" at bounding box center [295, 97] width 460 height 154
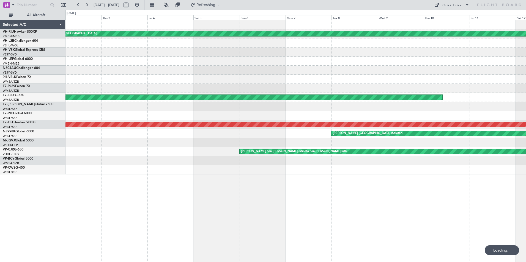
click at [340, 76] on div "Planned Maint [GEOGRAPHIC_DATA] ([GEOGRAPHIC_DATA]) Planned Maint [GEOGRAPHIC_D…" at bounding box center [295, 97] width 460 height 154
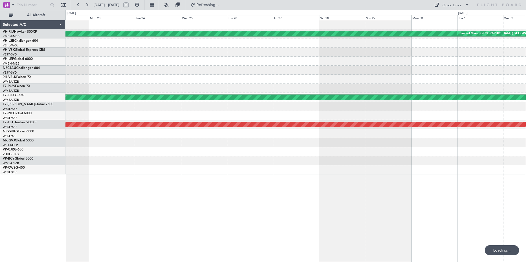
click at [340, 68] on html "[DATE] - [DATE] Refreshing... Quick Links All Aircraft Planned Maint [GEOGRAPHI…" at bounding box center [263, 131] width 526 height 262
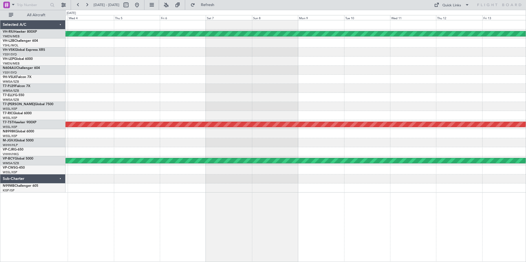
click at [340, 68] on div "Planned Maint [GEOGRAPHIC_DATA] ([GEOGRAPHIC_DATA]) Planned Maint [GEOGRAPHIC_D…" at bounding box center [295, 106] width 460 height 172
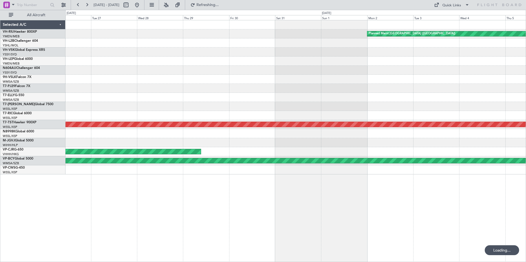
click at [340, 64] on div at bounding box center [295, 61] width 460 height 9
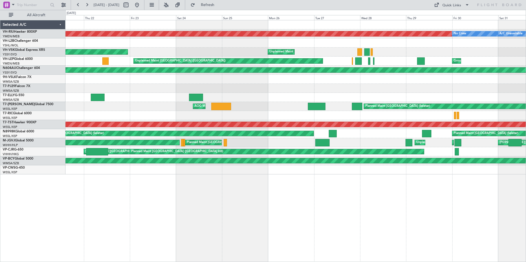
click at [340, 43] on div at bounding box center [295, 42] width 460 height 9
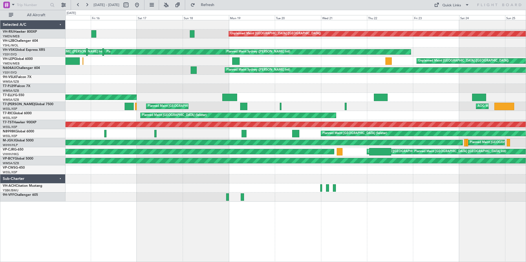
click at [0, 33] on html "[DATE] - [DATE] Refresh Quick Links All Aircraft Unplanned Maint [GEOGRAPHIC_DA…" at bounding box center [263, 131] width 526 height 262
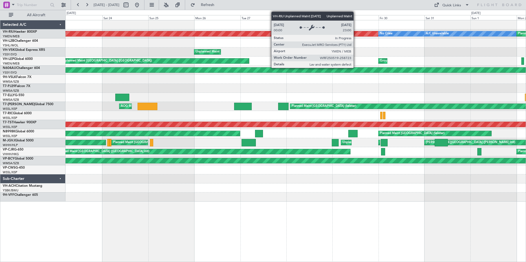
click at [0, 41] on html "[DATE] - [DATE] Refresh Quick Links All Aircraft Unplanned Maint [GEOGRAPHIC_DA…" at bounding box center [263, 131] width 526 height 262
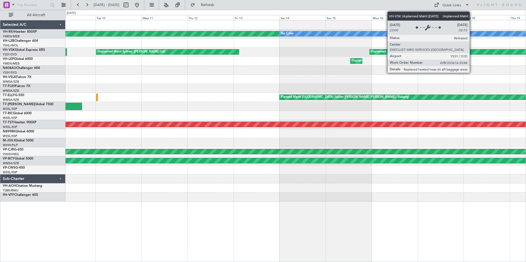
click at [0, 52] on html "[DATE] - [DATE] Refresh Quick Links All Aircraft Planned Maint [GEOGRAPHIC_DATA…" at bounding box center [263, 131] width 526 height 262
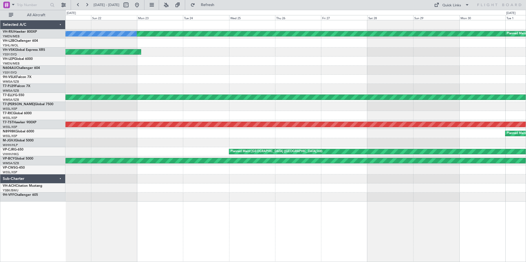
click at [0, 56] on html "[DATE] - [DATE] Refresh Quick Links All Aircraft Planned Maint [GEOGRAPHIC_DATA…" at bounding box center [263, 131] width 526 height 262
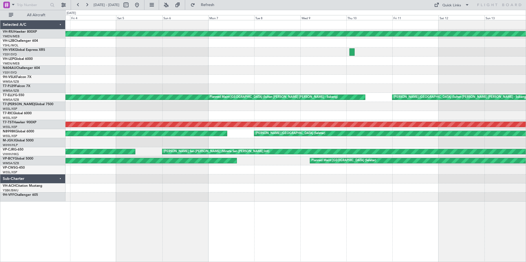
click at [0, 60] on html "[DATE] - [DATE] Refresh Quick Links All Aircraft Planned Maint [GEOGRAPHIC_DATA…" at bounding box center [263, 131] width 526 height 262
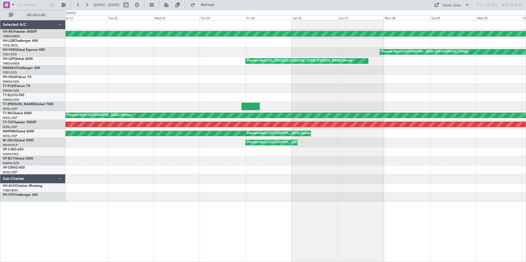
click at [0, 37] on html "[DATE] - [DATE] Refresh Quick Links All Aircraft Planned Maint [GEOGRAPHIC_DATA…" at bounding box center [263, 131] width 526 height 262
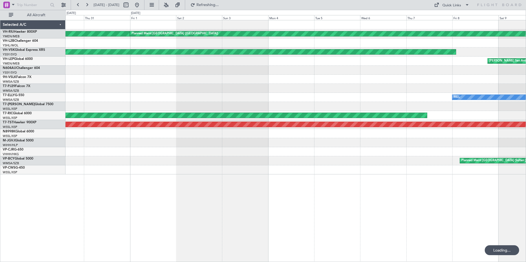
click at [0, 80] on html "[DATE] - [DATE] Refreshing... Quick Links All Aircraft Planned Maint [GEOGRAPHI…" at bounding box center [263, 131] width 526 height 262
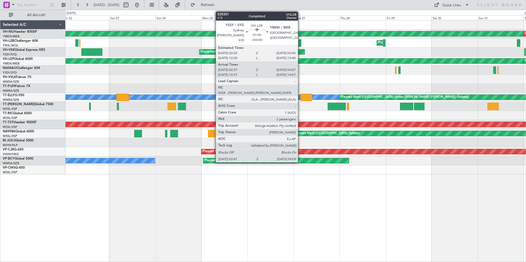
click at [300, 43] on div at bounding box center [299, 42] width 3 height 7
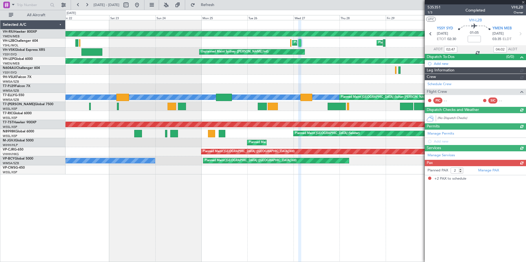
click at [340, 54] on div "Unplanned Maint Sydney ([PERSON_NAME] Intl) Unplanned Maint Sydney ([PERSON_NAM…" at bounding box center [295, 52] width 460 height 9
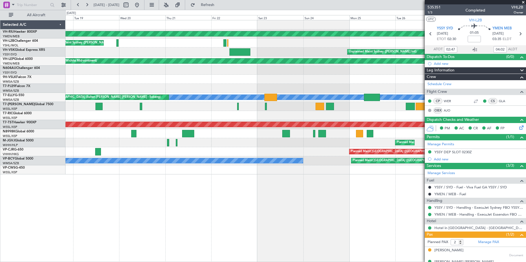
click at [239, 85] on div "Planned Maint [GEOGRAPHIC_DATA] ([GEOGRAPHIC_DATA]) Planned Maint Sydney ([PERS…" at bounding box center [295, 97] width 460 height 154
click at [33, 76] on div "Planned Maint [GEOGRAPHIC_DATA] ([GEOGRAPHIC_DATA]) Planned Maint Sydney ([PERS…" at bounding box center [263, 136] width 526 height 252
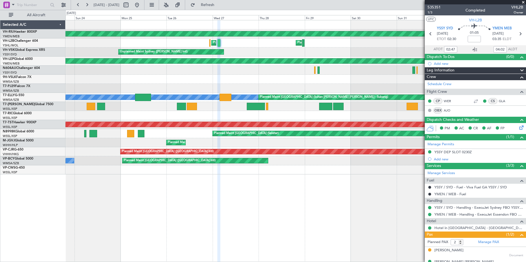
click at [0, 73] on html "[DATE] - [DATE] Refresh Quick Links All Aircraft Planned Maint [GEOGRAPHIC_DATA…" at bounding box center [263, 131] width 526 height 262
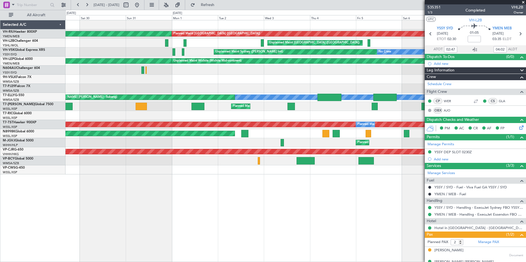
click at [19, 78] on div "Planned Maint [GEOGRAPHIC_DATA] ([GEOGRAPHIC_DATA]) Planned Maint [GEOGRAPHIC_D…" at bounding box center [263, 136] width 526 height 252
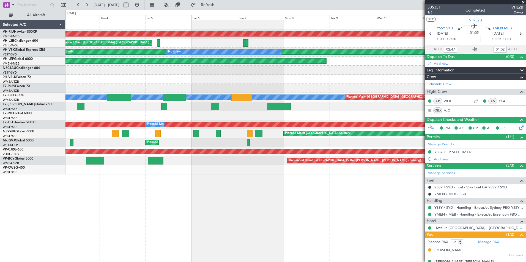
click at [100, 80] on div at bounding box center [295, 79] width 460 height 9
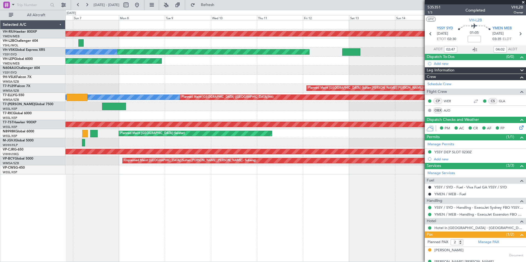
click at [340, 98] on div "Planned Maint [GEOGRAPHIC_DATA] ([GEOGRAPHIC_DATA]) Unplanned Maint [GEOGRAPHIC…" at bounding box center [295, 97] width 460 height 154
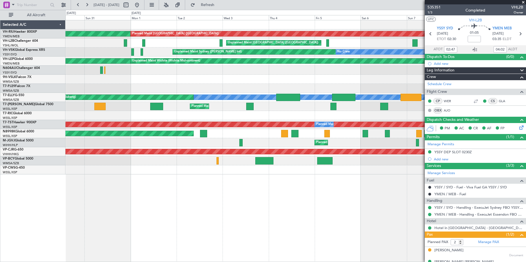
click at [340, 97] on div "Planned Maint [GEOGRAPHIC_DATA] ([GEOGRAPHIC_DATA]) Planned Maint [GEOGRAPHIC_D…" at bounding box center [295, 97] width 460 height 154
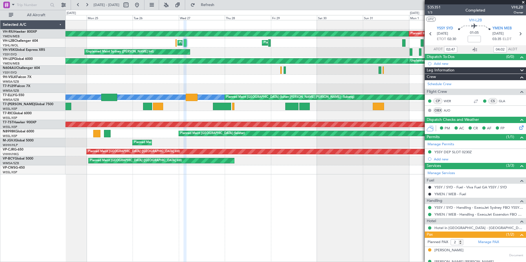
click at [325, 88] on div at bounding box center [295, 88] width 460 height 9
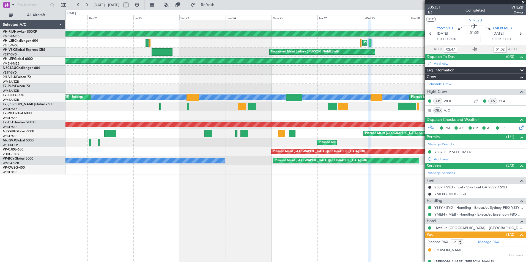
click at [300, 84] on div at bounding box center [295, 79] width 460 height 9
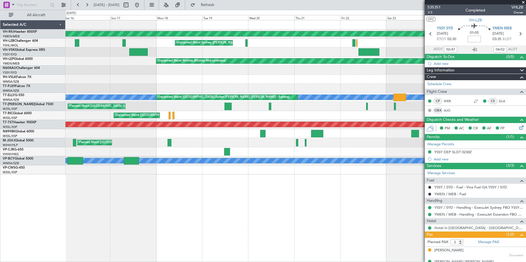
click at [267, 81] on div at bounding box center [295, 79] width 460 height 9
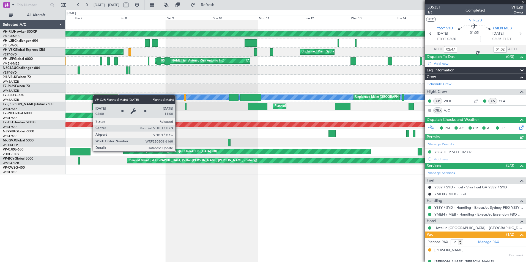
click at [324, 150] on div "Planned Maint [GEOGRAPHIC_DATA] ([GEOGRAPHIC_DATA] Intl)" at bounding box center [246, 151] width 247 height 5
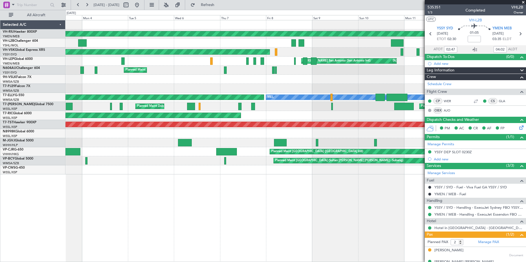
click at [340, 155] on div "Planned Maint [GEOGRAPHIC_DATA] ([GEOGRAPHIC_DATA]) Planned Maint [GEOGRAPHIC_D…" at bounding box center [295, 97] width 460 height 154
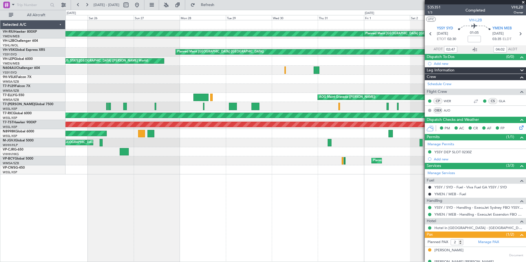
click at [340, 155] on div "Planned Maint [GEOGRAPHIC_DATA] ([GEOGRAPHIC_DATA]) Planned Maint [GEOGRAPHIC_D…" at bounding box center [295, 97] width 460 height 154
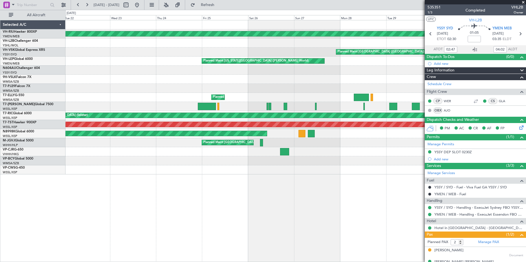
click at [340, 155] on div "Planned Maint [GEOGRAPHIC_DATA] ([GEOGRAPHIC_DATA]) Planned Maint [GEOGRAPHIC_D…" at bounding box center [263, 136] width 526 height 252
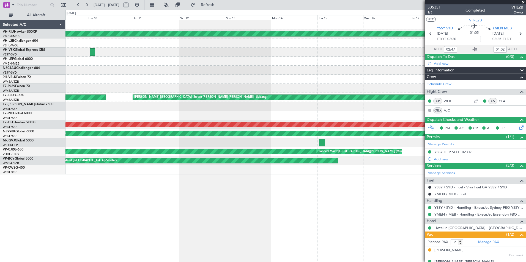
click at [340, 155] on fb-app "[DATE] - [DATE] Refresh Quick Links All Aircraft Planned Maint [GEOGRAPHIC_DATA…" at bounding box center [263, 133] width 526 height 258
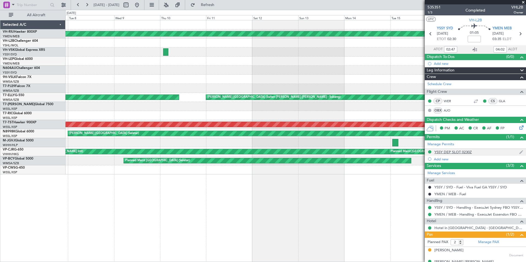
click at [340, 148] on fb-app "[DATE] - [DATE] Refresh Quick Links All Aircraft Planned Maint [GEOGRAPHIC_DATA…" at bounding box center [263, 133] width 526 height 258
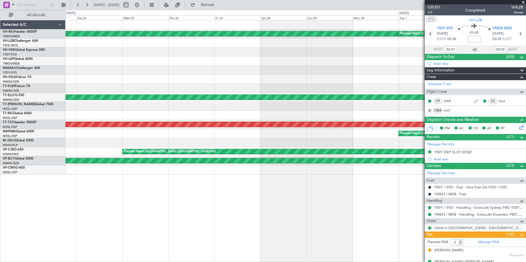
click at [340, 148] on fb-app "[DATE] - [DATE] Refresh Quick Links All Aircraft Planned Maint [GEOGRAPHIC_DATA…" at bounding box center [263, 133] width 526 height 258
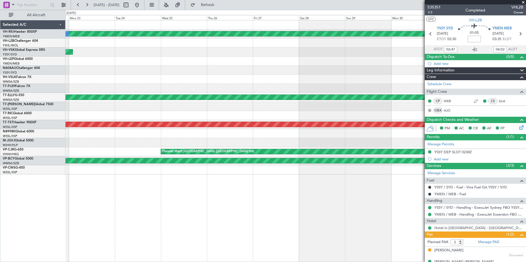
click at [340, 143] on div "Planned Maint [GEOGRAPHIC_DATA] ([GEOGRAPHIC_DATA]) Planned Maint [GEOGRAPHIC_D…" at bounding box center [295, 97] width 460 height 154
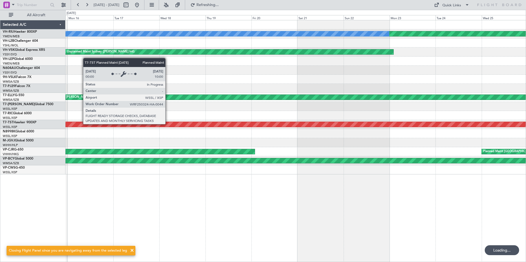
click at [80, 124] on div "Planned Maint [GEOGRAPHIC_DATA] (Seletar)" at bounding box center [295, 124] width 1379 height 5
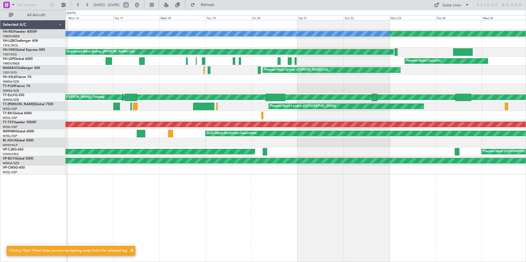
click at [268, 149] on div "Planned Maint [GEOGRAPHIC_DATA] ([GEOGRAPHIC_DATA]) No Crew Unplanned Maint Syd…" at bounding box center [295, 97] width 460 height 154
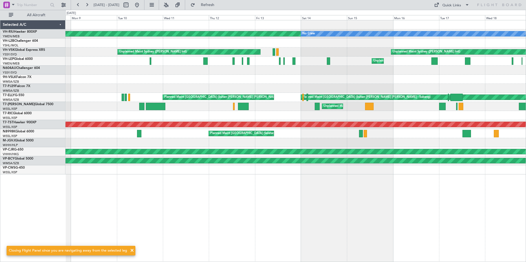
click at [340, 145] on div "[PERSON_NAME][GEOGRAPHIC_DATA] ([PERSON_NAME] Intl)" at bounding box center [295, 142] width 460 height 9
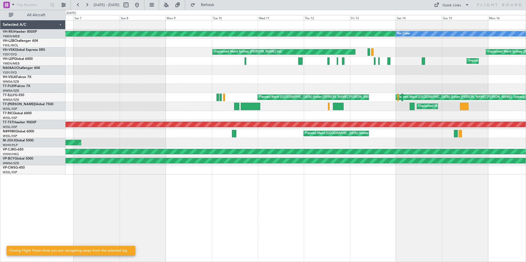
click at [340, 142] on div "[PERSON_NAME][GEOGRAPHIC_DATA] ([PERSON_NAME] Intl)" at bounding box center [295, 142] width 460 height 9
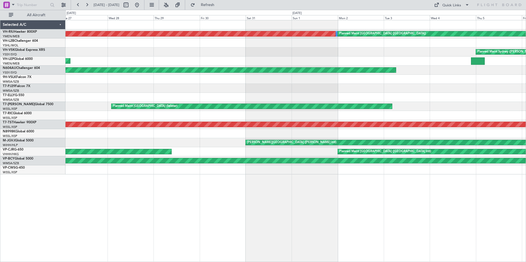
click at [340, 137] on div "Planned Maint [GEOGRAPHIC_DATA] (Seletar)" at bounding box center [295, 133] width 460 height 9
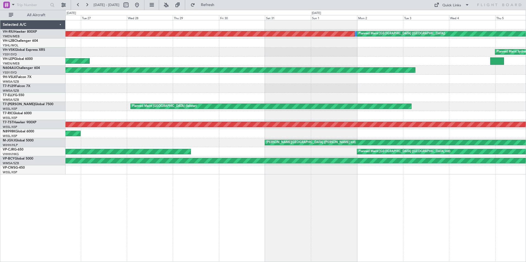
click at [340, 137] on div "Planned Maint [GEOGRAPHIC_DATA] (Seletar)" at bounding box center [295, 133] width 460 height 9
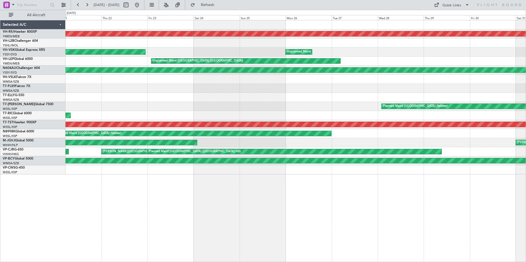
click at [331, 135] on div "Planned Maint [GEOGRAPHIC_DATA] (Seletar)" at bounding box center [194, 133] width 276 height 5
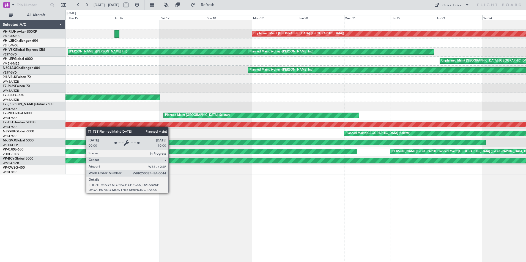
click at [340, 127] on div "Planned Maint [GEOGRAPHIC_DATA] (Seletar)" at bounding box center [295, 124] width 460 height 9
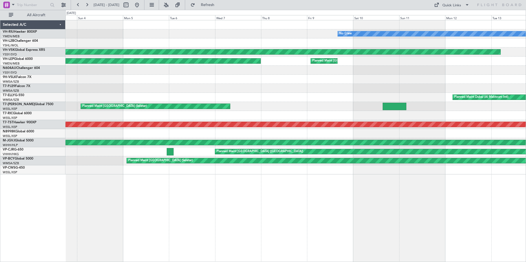
click at [340, 131] on div at bounding box center [295, 133] width 460 height 9
click at [340, 130] on div "No Crew Planned Maint [GEOGRAPHIC_DATA] ([GEOGRAPHIC_DATA]) [PERSON_NAME] ([PER…" at bounding box center [295, 97] width 460 height 154
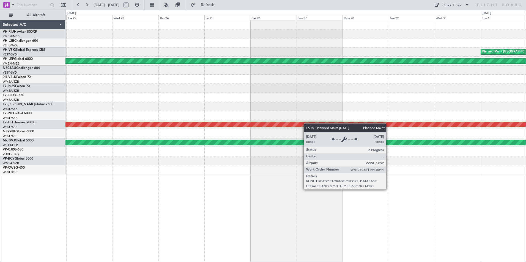
click at [338, 129] on div "Planned Maint [GEOGRAPHIC_DATA] (Seletar)" at bounding box center [295, 124] width 460 height 9
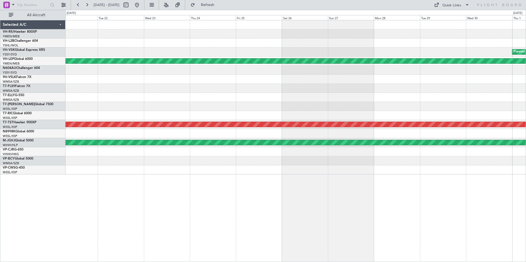
click at [340, 129] on div "Planned Maint [GEOGRAPHIC_DATA] ([GEOGRAPHIC_DATA]) Planned Maint [GEOGRAPHIC_D…" at bounding box center [295, 97] width 460 height 154
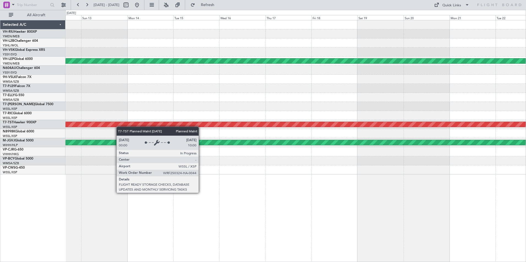
click at [319, 129] on div "Planned Maint [GEOGRAPHIC_DATA] ([GEOGRAPHIC_DATA]) Planned Maint [GEOGRAPHIC_D…" at bounding box center [295, 97] width 460 height 154
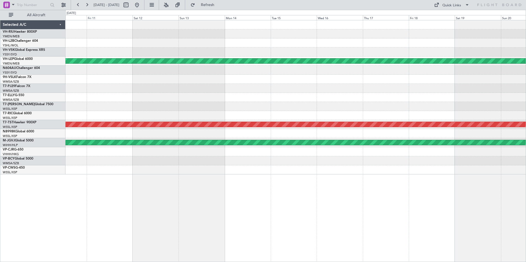
click at [340, 138] on div "Planned Maint [GEOGRAPHIC_DATA] (Seletar)" at bounding box center [295, 142] width 460 height 9
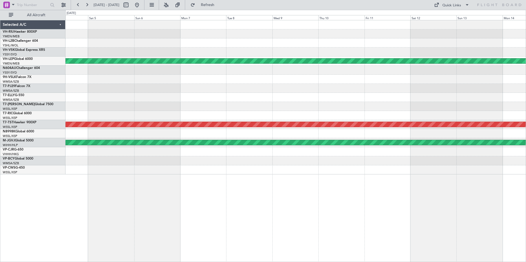
click at [340, 139] on div "Planned Maint [GEOGRAPHIC_DATA] ([GEOGRAPHIC_DATA]) Planned Maint [GEOGRAPHIC_D…" at bounding box center [295, 97] width 460 height 154
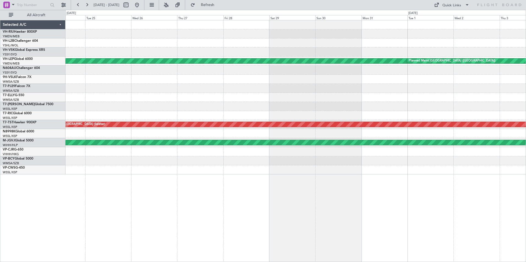
click at [340, 135] on div at bounding box center [295, 133] width 460 height 9
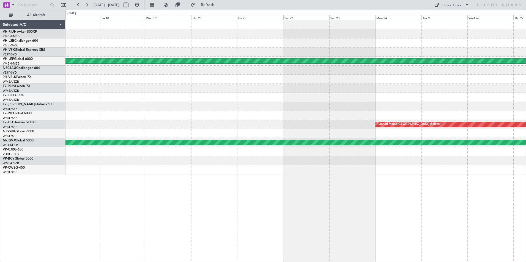
click at [340, 136] on div at bounding box center [295, 133] width 460 height 9
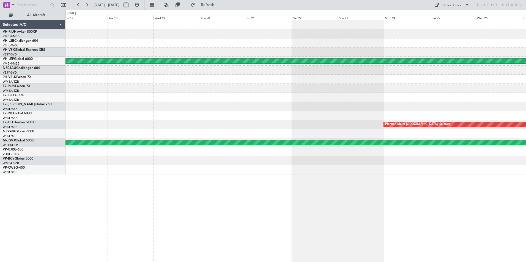
click at [340, 137] on div "Planned Maint [GEOGRAPHIC_DATA] ([GEOGRAPHIC_DATA]) Planned Maint [GEOGRAPHIC_D…" at bounding box center [295, 97] width 460 height 154
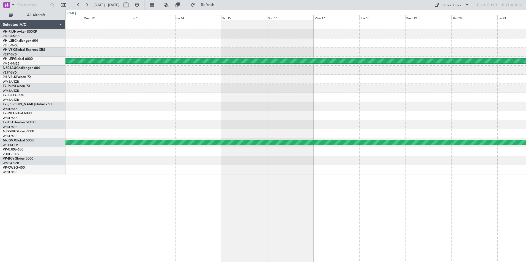
click at [340, 119] on div "Planned Maint [GEOGRAPHIC_DATA] ([GEOGRAPHIC_DATA]) [PERSON_NAME] [GEOGRAPHIC_D…" at bounding box center [295, 97] width 460 height 154
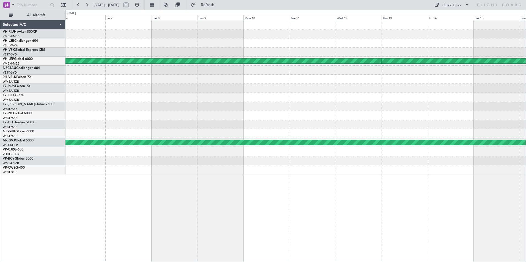
click at [340, 123] on div at bounding box center [295, 124] width 460 height 9
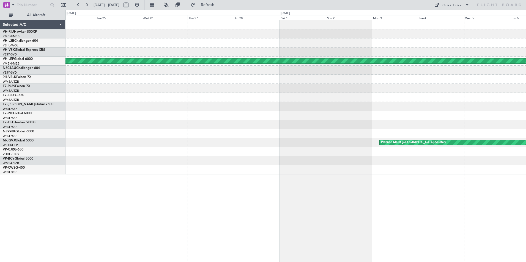
click at [340, 130] on div at bounding box center [295, 133] width 460 height 9
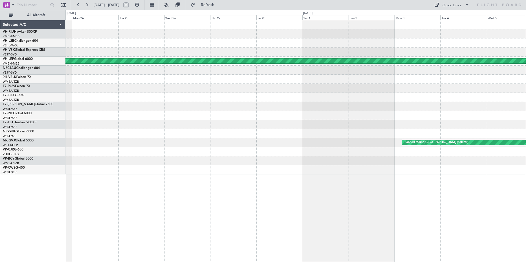
click at [340, 131] on div at bounding box center [295, 133] width 460 height 9
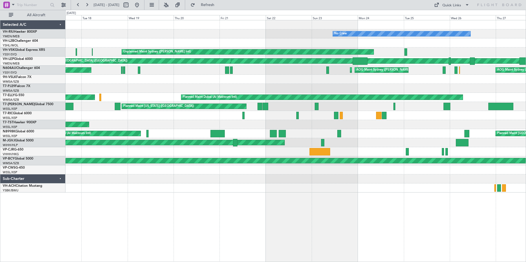
click at [340, 131] on div "No Crew No Crew Unplanned Maint Sydney ([PERSON_NAME] Intl) [PERSON_NAME] [GEOG…" at bounding box center [295, 106] width 460 height 172
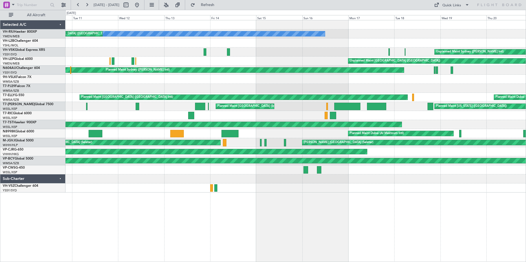
click at [241, 122] on div "Planned Maint [GEOGRAPHIC_DATA] (Seletar)" at bounding box center [295, 124] width 460 height 9
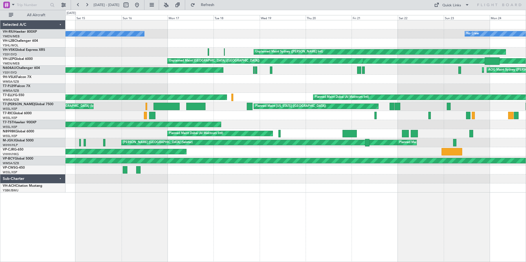
click at [340, 123] on div "Planned Maint [GEOGRAPHIC_DATA] (Seletar)" at bounding box center [295, 124] width 460 height 9
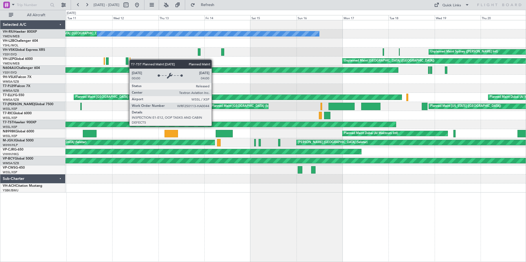
click at [340, 126] on div "Planned Maint [GEOGRAPHIC_DATA] (Seletar)" at bounding box center [1, 124] width 790 height 5
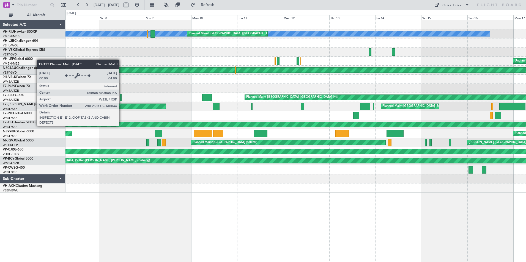
click at [340, 130] on div "No Crew Planned Maint [GEOGRAPHIC_DATA] ([GEOGRAPHIC_DATA]) Unplanned Maint Syd…" at bounding box center [295, 106] width 460 height 172
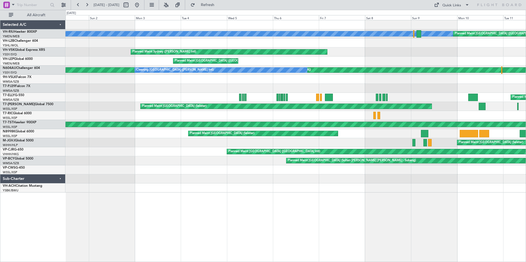
click at [324, 139] on div "No Crew Planned Maint [GEOGRAPHIC_DATA] ([GEOGRAPHIC_DATA]) Planned Maint Sydne…" at bounding box center [295, 106] width 460 height 172
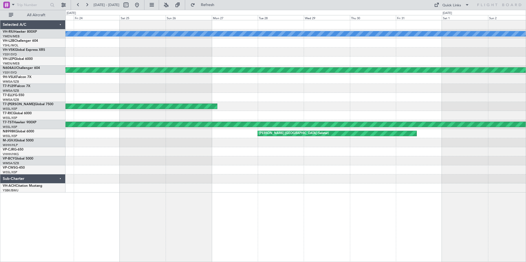
click at [340, 155] on div "No Crew Planned Maint Sydney ([PERSON_NAME] Intl) Planned Maint [GEOGRAPHIC_DAT…" at bounding box center [295, 106] width 460 height 172
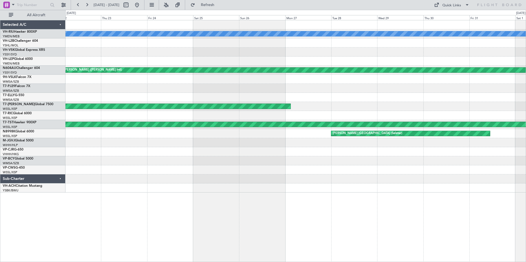
click at [340, 154] on div at bounding box center [295, 151] width 460 height 9
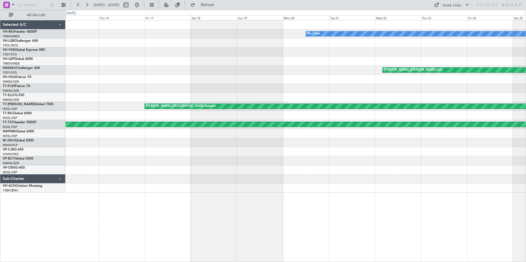
click at [340, 149] on div "No Crew [PERSON_NAME] ([PERSON_NAME] Intl) [PERSON_NAME] Singapore (Seletar) Pl…" at bounding box center [295, 106] width 460 height 172
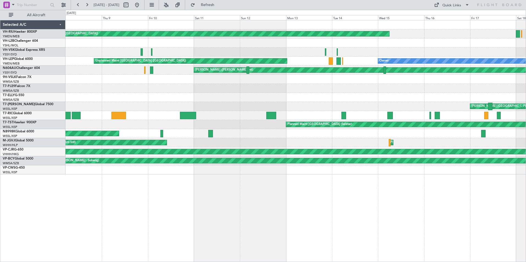
click at [340, 136] on div "Planned Maint [GEOGRAPHIC_DATA] (Seletar) [PERSON_NAME][GEOGRAPHIC_DATA] ([GEOG…" at bounding box center [295, 133] width 460 height 9
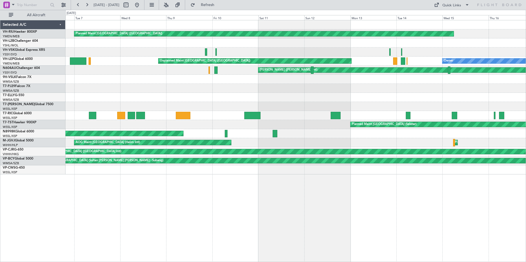
click at [340, 129] on div "Planned Maint [GEOGRAPHIC_DATA] ([GEOGRAPHIC_DATA]) Unplanned Maint [GEOGRAPHIC…" at bounding box center [295, 97] width 460 height 154
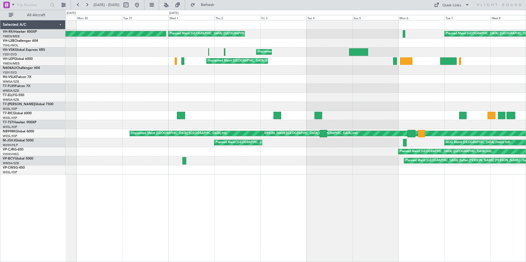
click at [340, 126] on div at bounding box center [295, 124] width 460 height 9
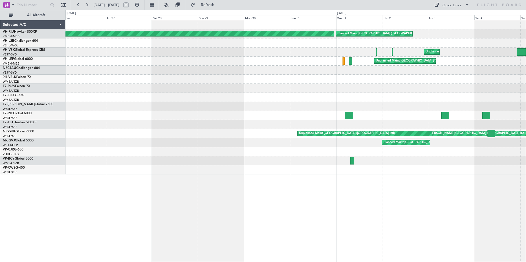
click at [340, 127] on div at bounding box center [295, 124] width 460 height 9
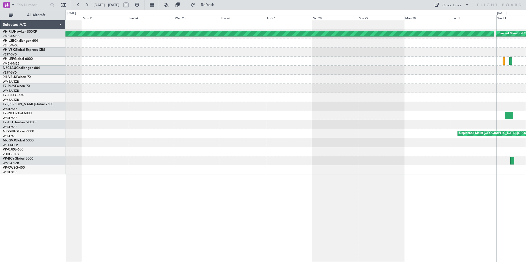
click at [340, 128] on div at bounding box center [295, 124] width 460 height 9
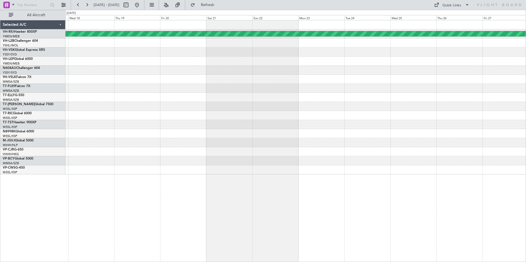
click at [340, 127] on div at bounding box center [295, 124] width 460 height 9
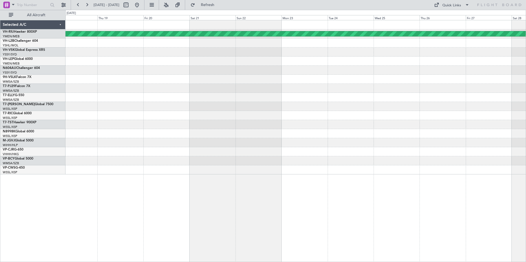
click at [189, 125] on div at bounding box center [295, 124] width 460 height 9
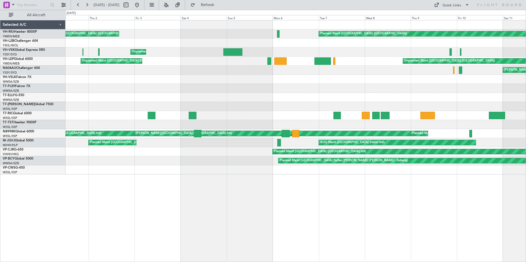
click at [107, 119] on div "Planned Maint [GEOGRAPHIC_DATA] ([GEOGRAPHIC_DATA]) Planned Maint [GEOGRAPHIC_D…" at bounding box center [295, 97] width 460 height 154
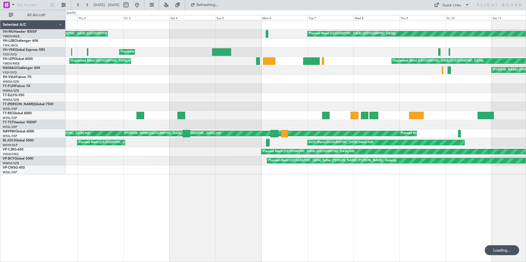
click at [79, 122] on div "Planned Maint [GEOGRAPHIC_DATA] (Seletar)" at bounding box center [295, 124] width 460 height 9
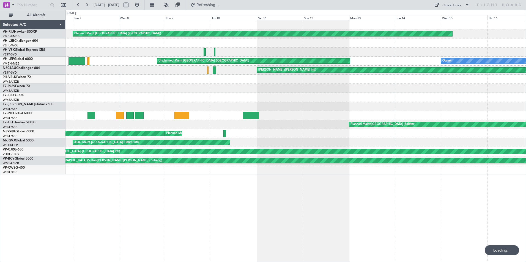
click at [29, 117] on div "Planned Maint [GEOGRAPHIC_DATA] ([GEOGRAPHIC_DATA]) Unplanned Maint [GEOGRAPHIC…" at bounding box center [263, 136] width 526 height 252
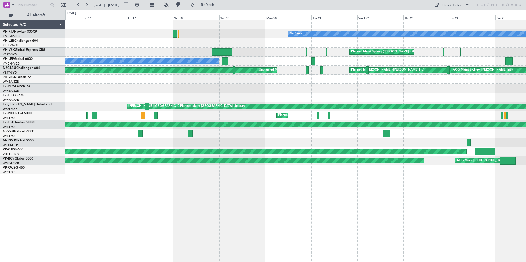
click at [83, 139] on div "No Crew Planned Maint [GEOGRAPHIC_DATA] ([GEOGRAPHIC_DATA]) Planned Maint Sydne…" at bounding box center [295, 97] width 460 height 154
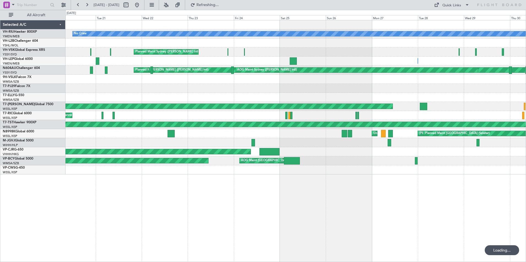
click at [39, 132] on div "No Crew Planned Maint Sydney ([PERSON_NAME] Intl) Owner Owner [PERSON_NAME] ([P…" at bounding box center [263, 136] width 526 height 252
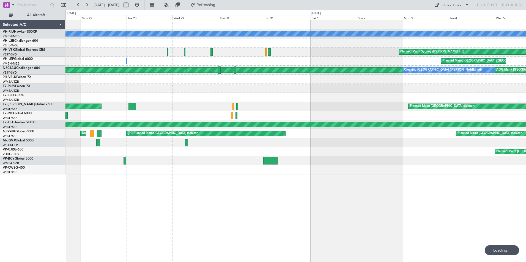
click at [16, 133] on div "No Crew Planned Maint Sydney ([PERSON_NAME] Intl) Planned Maint [GEOGRAPHIC_DAT…" at bounding box center [263, 136] width 526 height 252
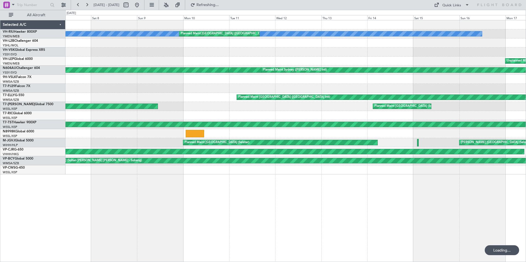
click at [86, 134] on div "Planned Maint [GEOGRAPHIC_DATA] (Seletar)" at bounding box center [295, 133] width 460 height 9
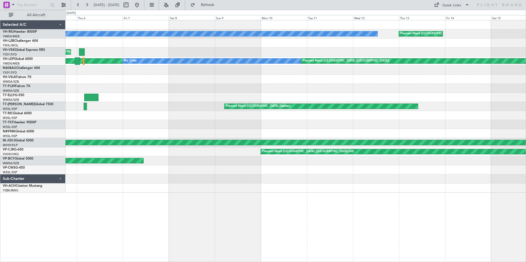
click at [46, 124] on div "No Crew Planned Maint [GEOGRAPHIC_DATA] ([GEOGRAPHIC_DATA]) Planned Maint Sydne…" at bounding box center [263, 136] width 526 height 252
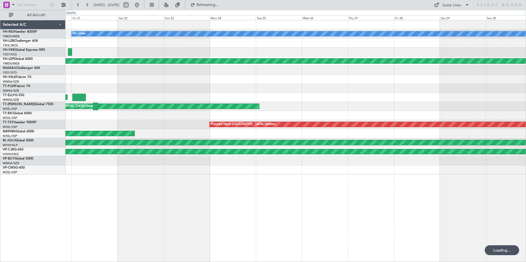
click at [22, 116] on div "Unplanned Maint [GEOGRAPHIC_DATA] ([GEOGRAPHIC_DATA]) No Crew Unplanned Maint S…" at bounding box center [263, 136] width 526 height 252
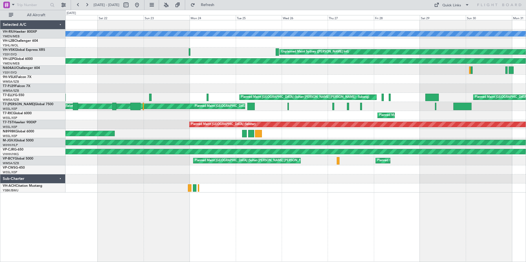
click at [325, 139] on div "Unplanned Maint [GEOGRAPHIC_DATA] ([GEOGRAPHIC_DATA]) No Crew No Crew Unplanned…" at bounding box center [295, 106] width 460 height 172
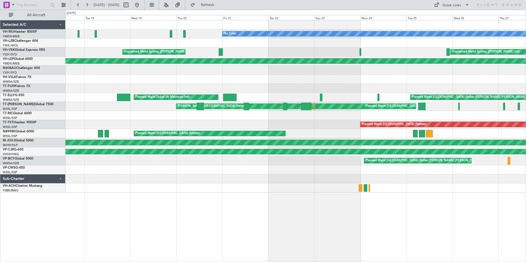
click at [311, 127] on div "Planned Maint [GEOGRAPHIC_DATA] (Seletar)" at bounding box center [295, 124] width 460 height 9
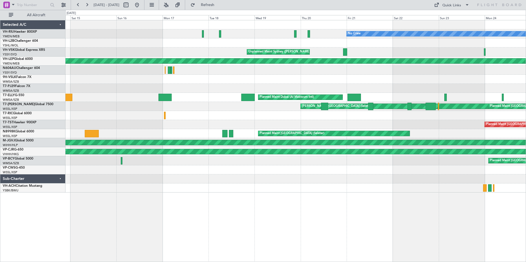
click at [340, 135] on div "Unplanned Maint [GEOGRAPHIC_DATA] ([GEOGRAPHIC_DATA]) No Crew Planned Maint [GE…" at bounding box center [295, 106] width 460 height 172
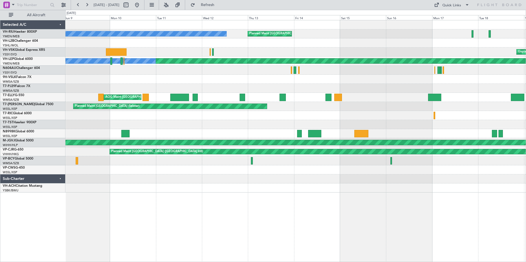
click at [340, 126] on div "Planned Maint [GEOGRAPHIC_DATA] ([GEOGRAPHIC_DATA]) No Crew Unplanned Maint [GE…" at bounding box center [295, 106] width 460 height 172
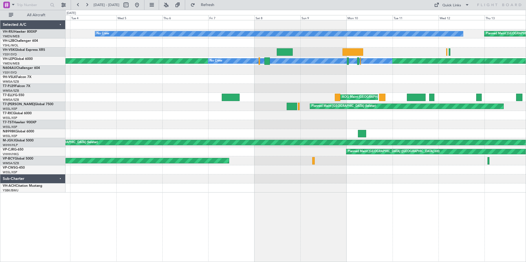
click at [340, 134] on div "Planned Maint [GEOGRAPHIC_DATA] (Seletar)" at bounding box center [295, 133] width 460 height 9
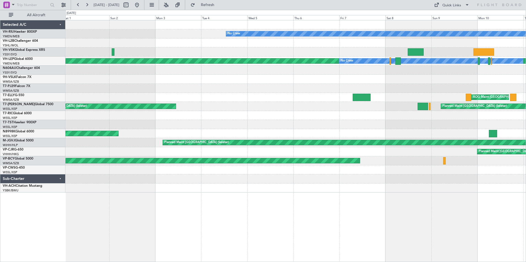
click at [340, 139] on div "No Crew Planned Maint [GEOGRAPHIC_DATA] ([GEOGRAPHIC_DATA]) Planned Maint [GEOG…" at bounding box center [295, 106] width 460 height 172
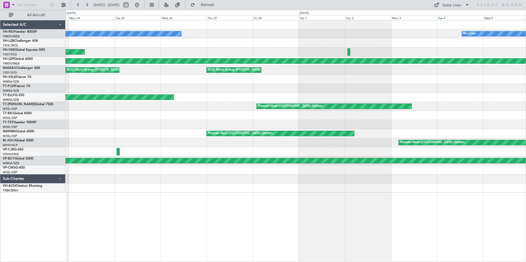
click at [340, 132] on div "No Crew No Crew Unplanned Maint Sydney ([PERSON_NAME] Intl) [PERSON_NAME] [GEOG…" at bounding box center [295, 106] width 460 height 172
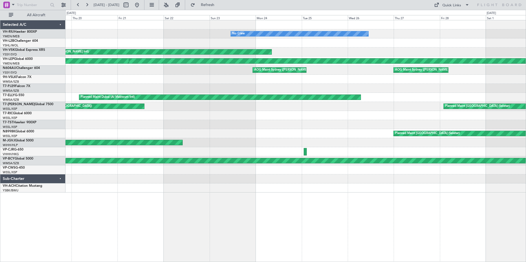
click at [340, 138] on div "No Crew Unplanned Maint Sydney ([PERSON_NAME] Intl) [PERSON_NAME] [GEOGRAPHIC_D…" at bounding box center [295, 106] width 460 height 172
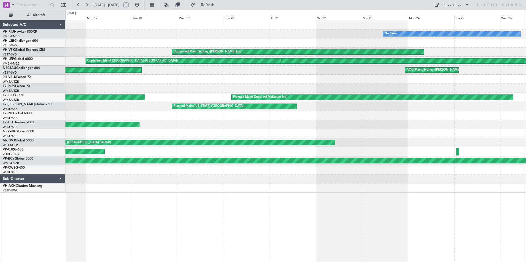
click at [340, 137] on div "Planned Maint [GEOGRAPHIC_DATA] (Seletar)" at bounding box center [295, 133] width 460 height 9
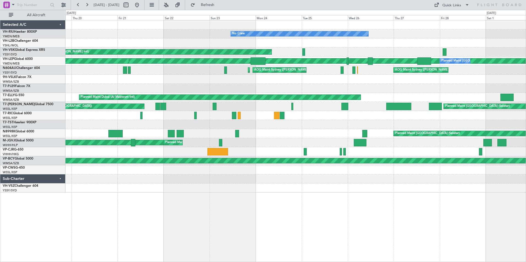
click at [48, 98] on div "No Crew Unplanned Maint Sydney ([PERSON_NAME] Intl) [PERSON_NAME] [GEOGRAPHIC_D…" at bounding box center [263, 136] width 526 height 252
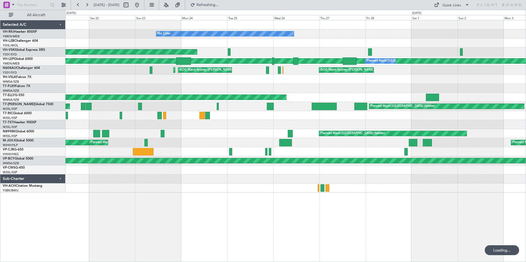
click at [60, 98] on div "No Crew No Crew Unplanned Maint Sydney ([PERSON_NAME] Intl) [PERSON_NAME] [GEOG…" at bounding box center [263, 136] width 526 height 252
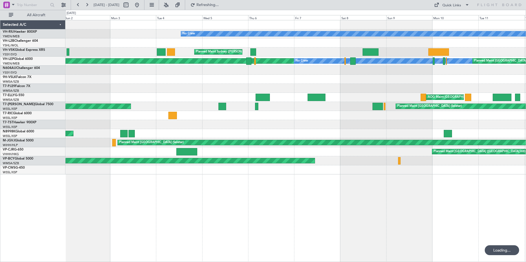
click at [122, 139] on div "No Crew Planned Maint Sydney ([PERSON_NAME] Intl) [PERSON_NAME] [GEOGRAPHIC_DAT…" at bounding box center [295, 97] width 460 height 154
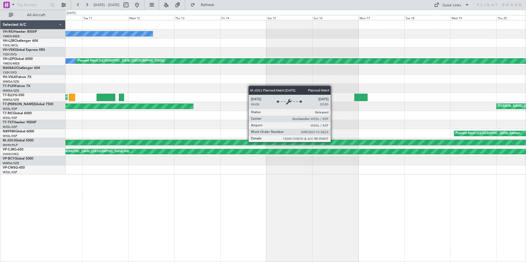
click at [53, 132] on div "No Crew Unplanned Maint [GEOGRAPHIC_DATA] ([GEOGRAPHIC_DATA]) No Crew [PERSON_N…" at bounding box center [263, 136] width 526 height 252
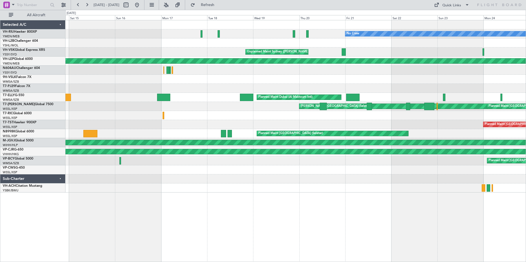
click at [340, 66] on div "Unplanned Maint [GEOGRAPHIC_DATA] ([GEOGRAPHIC_DATA]) No Crew Planned Maint [GE…" at bounding box center [295, 106] width 460 height 172
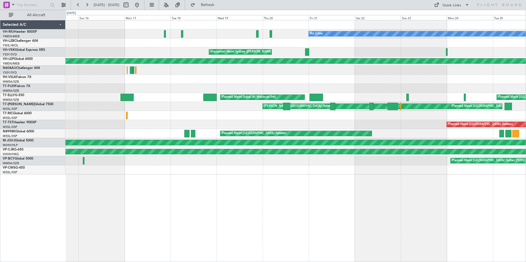
click at [87, 59] on div "Unplanned Maint [GEOGRAPHIC_DATA] ([GEOGRAPHIC_DATA]) No Crew Planned Maint [GE…" at bounding box center [295, 97] width 460 height 154
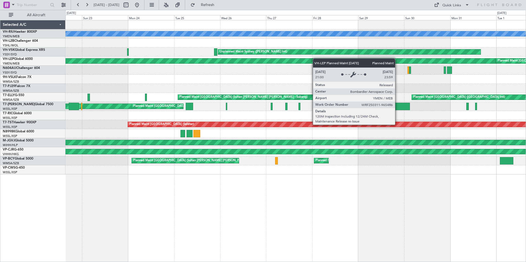
click at [0, 59] on html "[DATE] - [DATE] Refresh Quick Links All Aircraft Unplanned Maint [GEOGRAPHIC_DA…" at bounding box center [263, 131] width 526 height 262
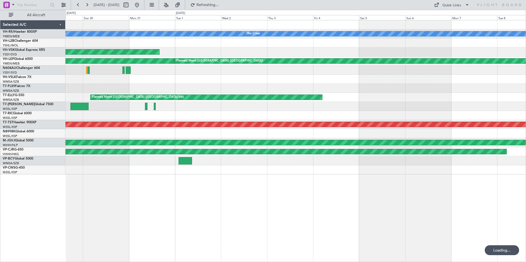
click at [0, 70] on html "[DATE] - [DATE] Refreshing... Quick Links All Aircraft Unplanned Maint [GEOGRAP…" at bounding box center [263, 131] width 526 height 262
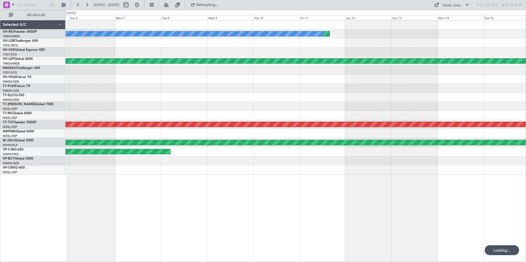
click at [16, 76] on div "Unplanned Maint [GEOGRAPHIC_DATA] ([GEOGRAPHIC_DATA]) No Crew Planned Maint [GE…" at bounding box center [263, 136] width 526 height 252
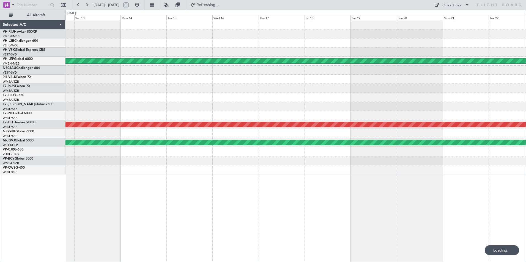
click at [0, 75] on html "[DATE] - [DATE] Refreshing... Quick Links All Aircraft Unplanned Maint [GEOGRAP…" at bounding box center [263, 131] width 526 height 262
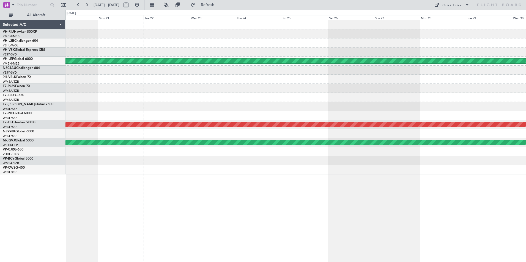
click at [27, 77] on div "Planned Maint [GEOGRAPHIC_DATA] ([GEOGRAPHIC_DATA]) Planned Maint [GEOGRAPHIC_D…" at bounding box center [263, 136] width 526 height 252
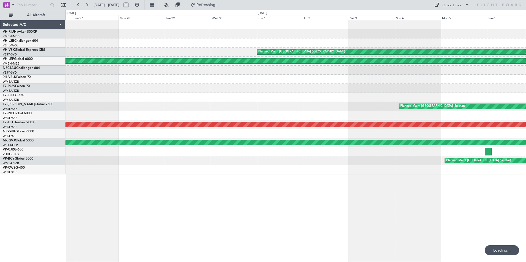
click at [22, 79] on div "Planned Maint [GEOGRAPHIC_DATA] ([GEOGRAPHIC_DATA]) Planned Maint [GEOGRAPHIC_D…" at bounding box center [263, 136] width 526 height 252
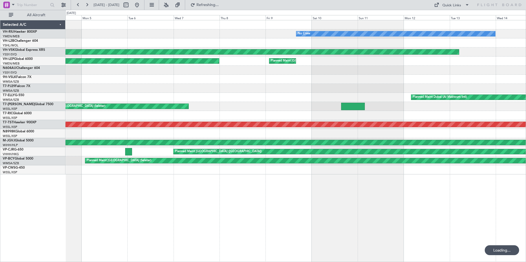
click at [0, 77] on html "[DATE] - [DATE] Refreshing... Quick Links All Aircraft No Crew Planned Maint [G…" at bounding box center [263, 131] width 526 height 262
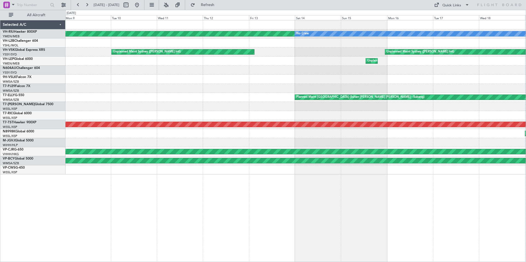
click at [0, 65] on html "[DATE] - [DATE] Refresh Quick Links All Aircraft Planned Maint [GEOGRAPHIC_DATA…" at bounding box center [263, 131] width 526 height 262
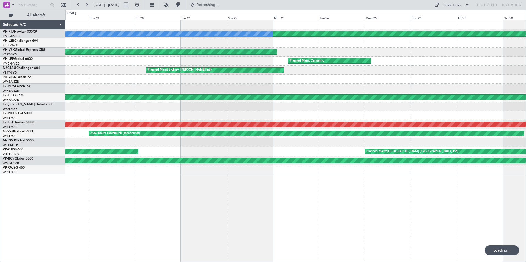
click at [0, 69] on html "[DATE] - [DATE] Refreshing... Quick Links All Aircraft Planned Maint [GEOGRAPHI…" at bounding box center [263, 131] width 526 height 262
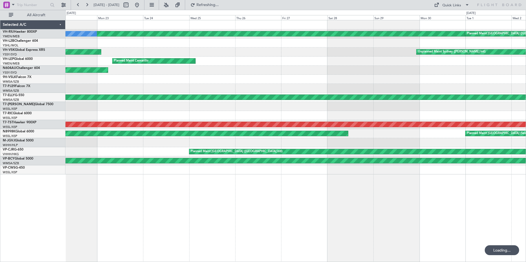
click at [0, 67] on html "[DATE] - [DATE] Refreshing... Quick Links All Aircraft Planned Maint [GEOGRAPHI…" at bounding box center [263, 131] width 526 height 262
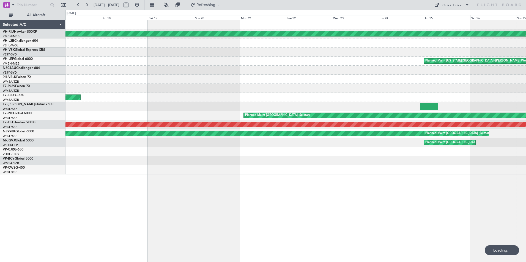
click at [46, 70] on div "Planned Maint [GEOGRAPHIC_DATA] ([GEOGRAPHIC_DATA]) Planned Maint [GEOGRAPHIC_D…" at bounding box center [263, 136] width 526 height 252
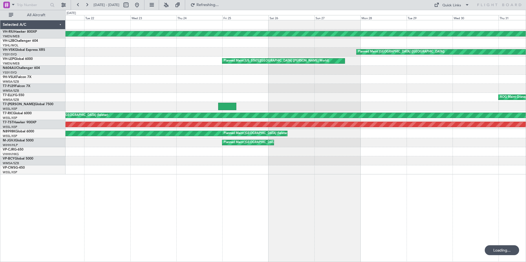
click at [28, 70] on div "Planned Maint [GEOGRAPHIC_DATA] ([GEOGRAPHIC_DATA]) Planned Maint [GEOGRAPHIC_D…" at bounding box center [263, 136] width 526 height 252
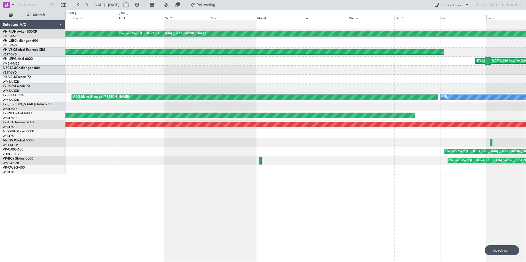
click at [16, 70] on div "Planned Maint [GEOGRAPHIC_DATA] ([GEOGRAPHIC_DATA]) Planned Maint [GEOGRAPHIC_D…" at bounding box center [263, 136] width 526 height 252
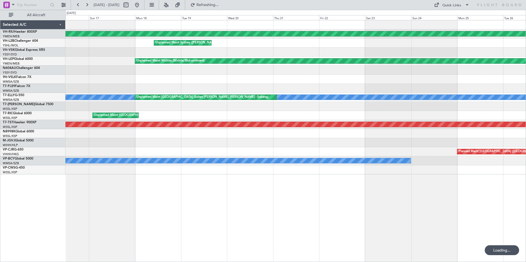
click at [0, 62] on html "[DATE] - [DATE] Refreshing... Quick Links All Aircraft Planned Maint [GEOGRAPHI…" at bounding box center [263, 131] width 526 height 262
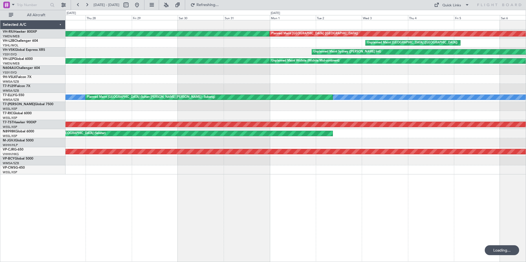
click at [0, 70] on html "[DATE] - [DATE] Refreshing... Quick Links All Aircraft Planned Maint [GEOGRAPHI…" at bounding box center [263, 131] width 526 height 262
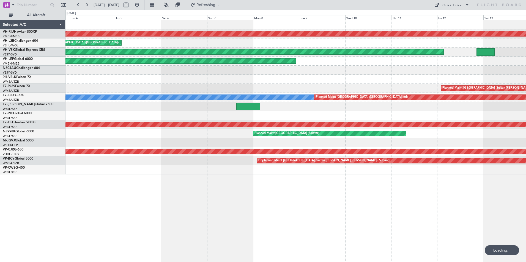
click at [0, 71] on html "[DATE] - [DATE] Refreshing... Quick Links All Aircraft Planned Maint [GEOGRAPHI…" at bounding box center [263, 131] width 526 height 262
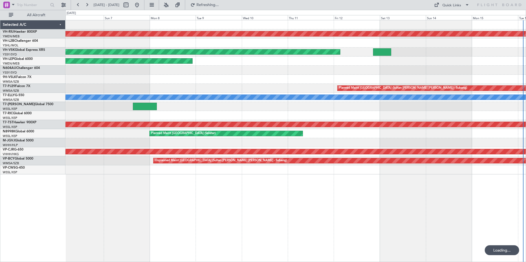
click at [0, 72] on html "[DATE] - [DATE] Refreshing... Quick Links All Aircraft Planned Maint [GEOGRAPHI…" at bounding box center [263, 131] width 526 height 262
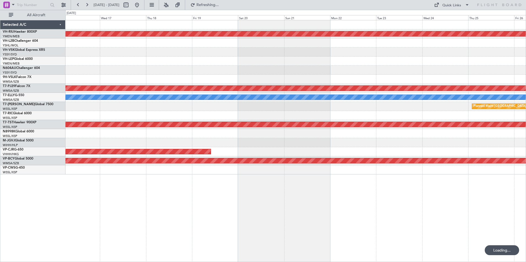
click at [340, 100] on div "Planned Maint [GEOGRAPHIC_DATA] ([GEOGRAPHIC_DATA]) Planned Maint [GEOGRAPHIC_D…" at bounding box center [295, 97] width 460 height 154
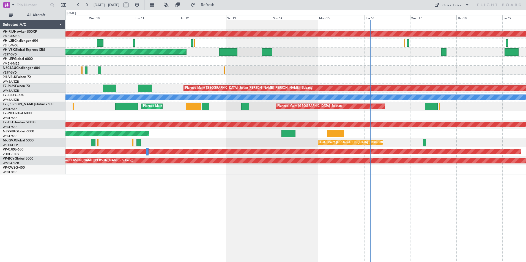
click at [77, 88] on div "Planned Maint [GEOGRAPHIC_DATA] ([GEOGRAPHIC_DATA]) Unplanned Maint Sydney ([PE…" at bounding box center [295, 97] width 460 height 154
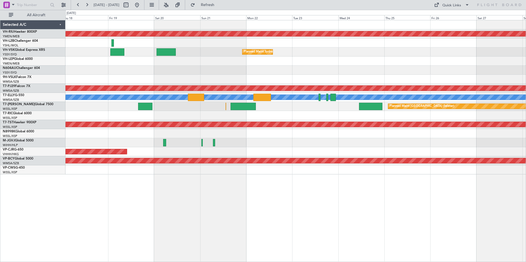
click at [127, 82] on div at bounding box center [295, 79] width 460 height 9
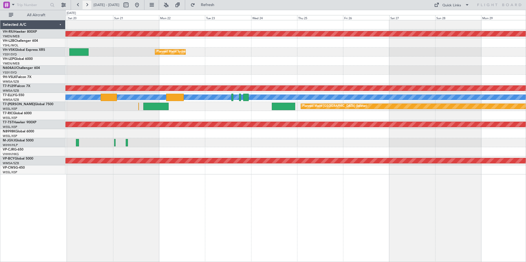
click at [87, 4] on button at bounding box center [86, 5] width 9 height 9
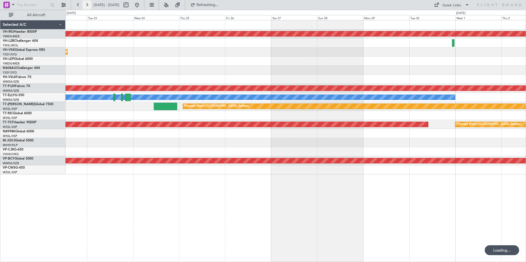
click at [87, 4] on button at bounding box center [86, 5] width 9 height 9
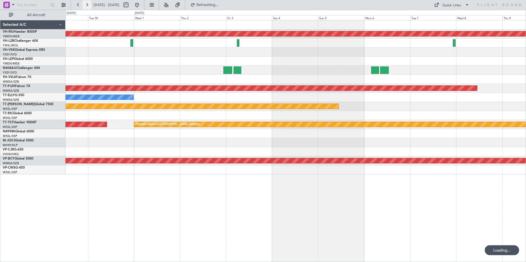
click at [87, 4] on button at bounding box center [86, 5] width 9 height 9
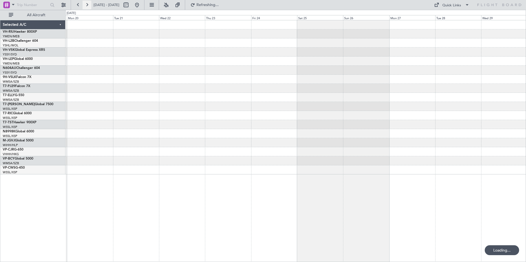
click at [87, 4] on button at bounding box center [86, 5] width 9 height 9
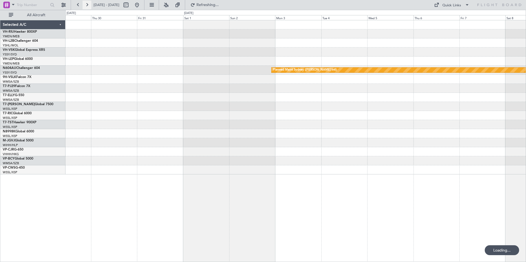
click at [87, 4] on button at bounding box center [86, 5] width 9 height 9
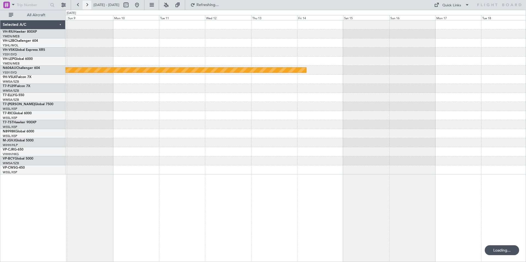
click at [87, 4] on button at bounding box center [86, 5] width 9 height 9
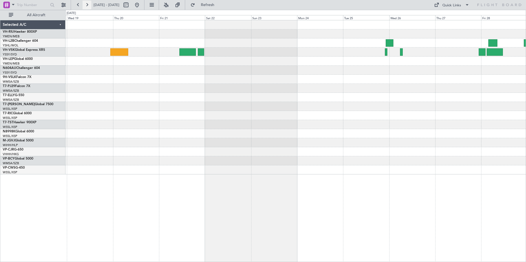
click at [87, 4] on button at bounding box center [86, 5] width 9 height 9
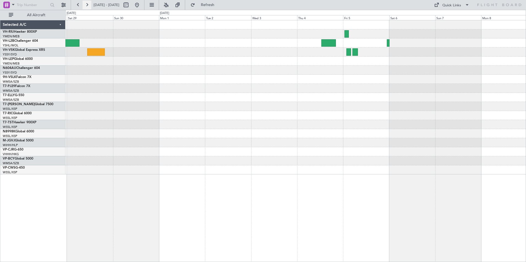
click at [87, 4] on button at bounding box center [86, 5] width 9 height 9
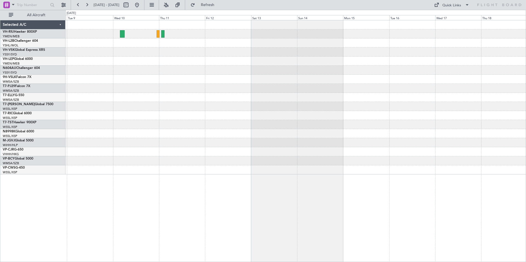
click at [285, 87] on div at bounding box center [295, 97] width 460 height 154
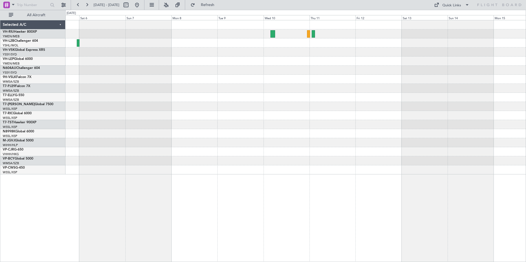
click at [317, 81] on div at bounding box center [295, 79] width 460 height 9
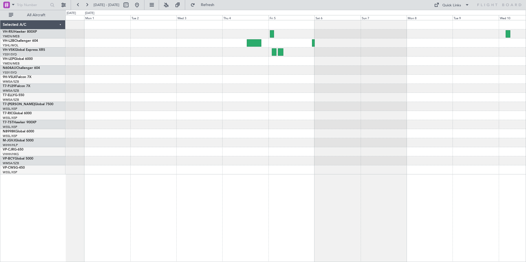
click at [288, 87] on div at bounding box center [295, 97] width 460 height 154
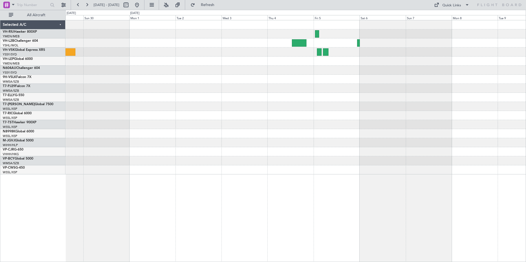
click at [232, 76] on div at bounding box center [295, 97] width 460 height 154
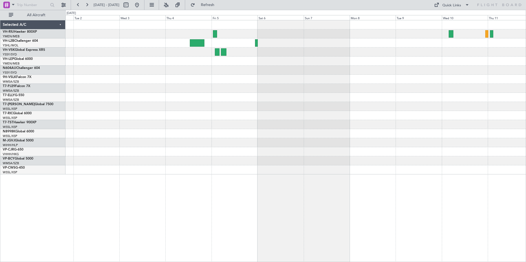
click at [282, 63] on div at bounding box center [295, 61] width 460 height 9
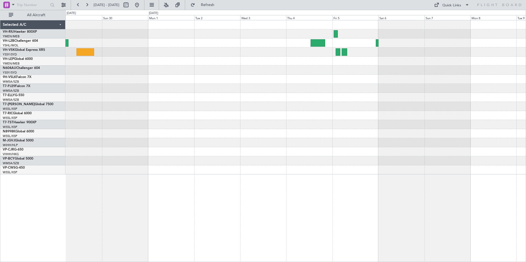
click at [335, 69] on div at bounding box center [295, 97] width 460 height 154
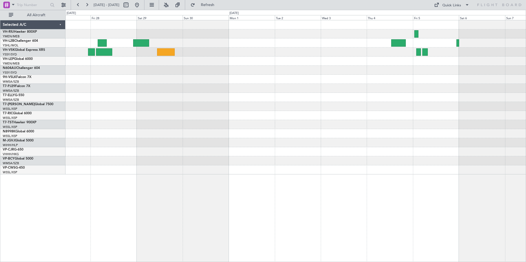
click at [297, 68] on div at bounding box center [295, 97] width 460 height 154
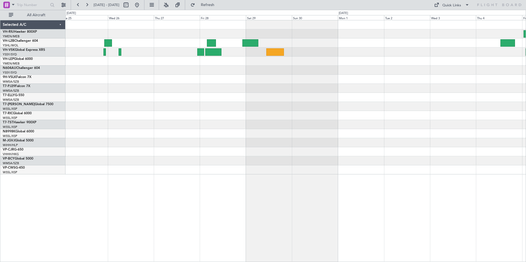
click at [326, 67] on div at bounding box center [295, 97] width 460 height 154
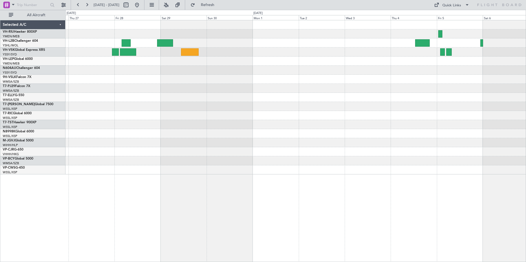
click at [175, 65] on div at bounding box center [295, 97] width 460 height 154
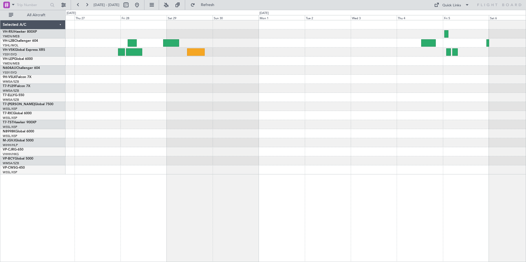
click at [340, 95] on div at bounding box center [295, 97] width 460 height 154
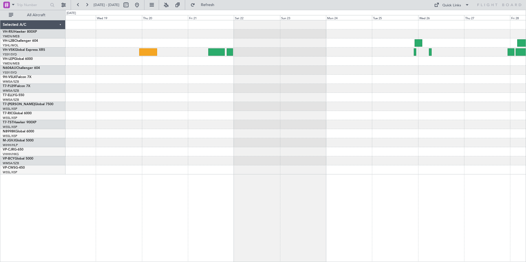
click at [340, 77] on div at bounding box center [295, 97] width 460 height 154
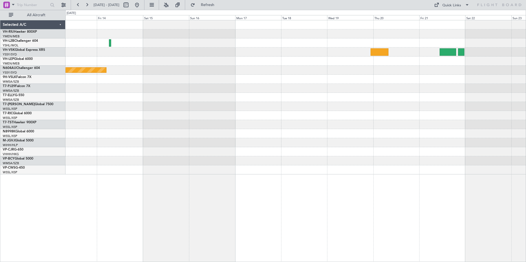
click at [139, 78] on div "Planned Maint Sydney ([PERSON_NAME] Intl)" at bounding box center [295, 97] width 460 height 154
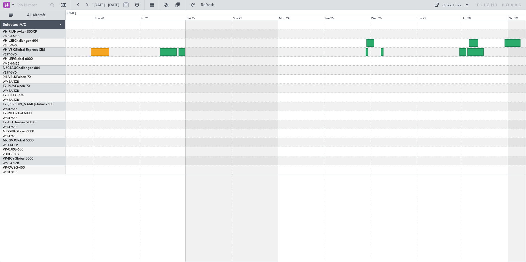
click at [106, 89] on div at bounding box center [295, 97] width 460 height 154
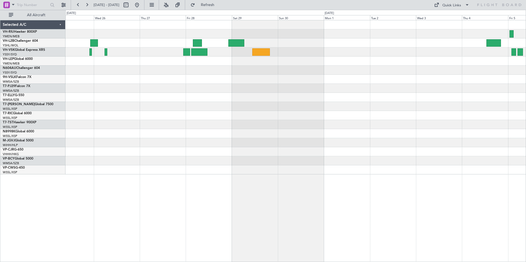
click at [135, 85] on div at bounding box center [295, 97] width 460 height 154
